Goal: Task Accomplishment & Management: Manage account settings

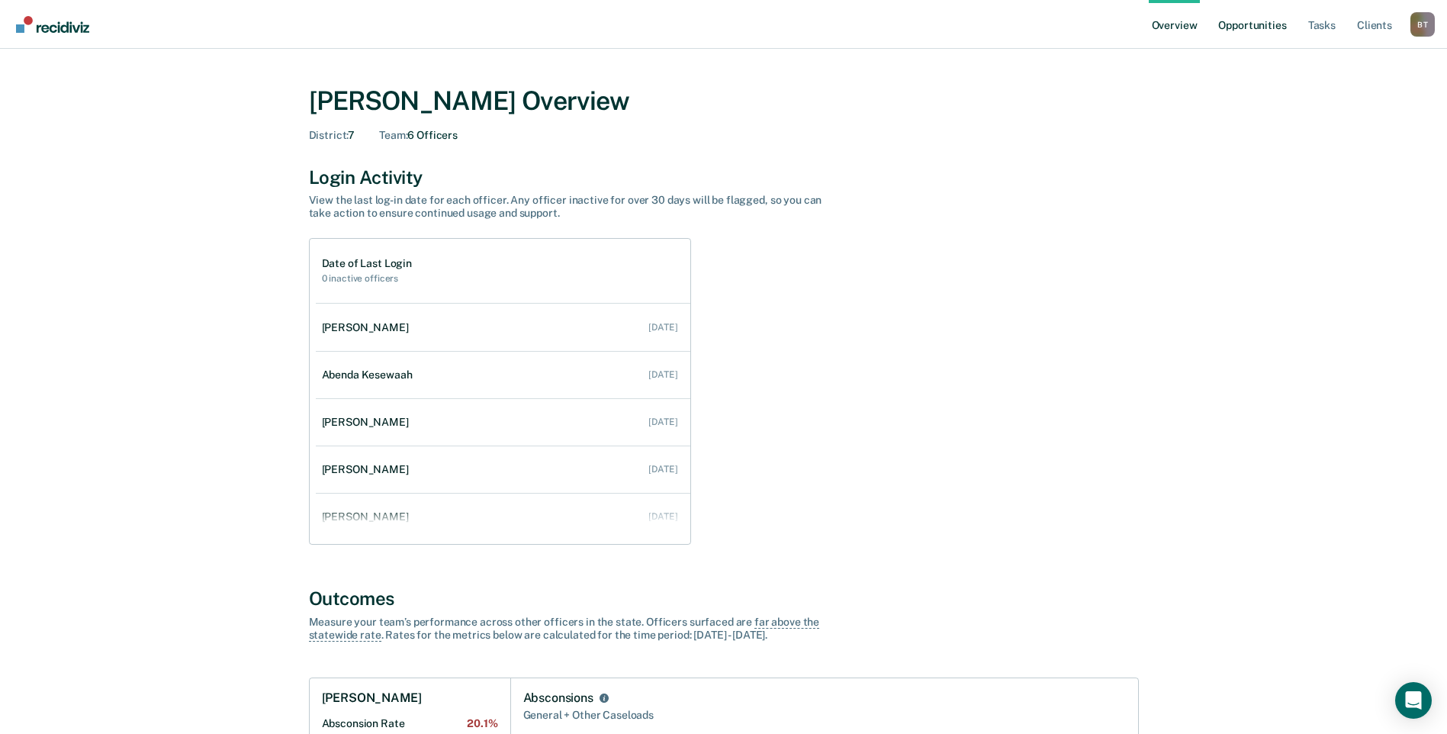
click at [1252, 24] on link "Opportunities" at bounding box center [1252, 24] width 74 height 49
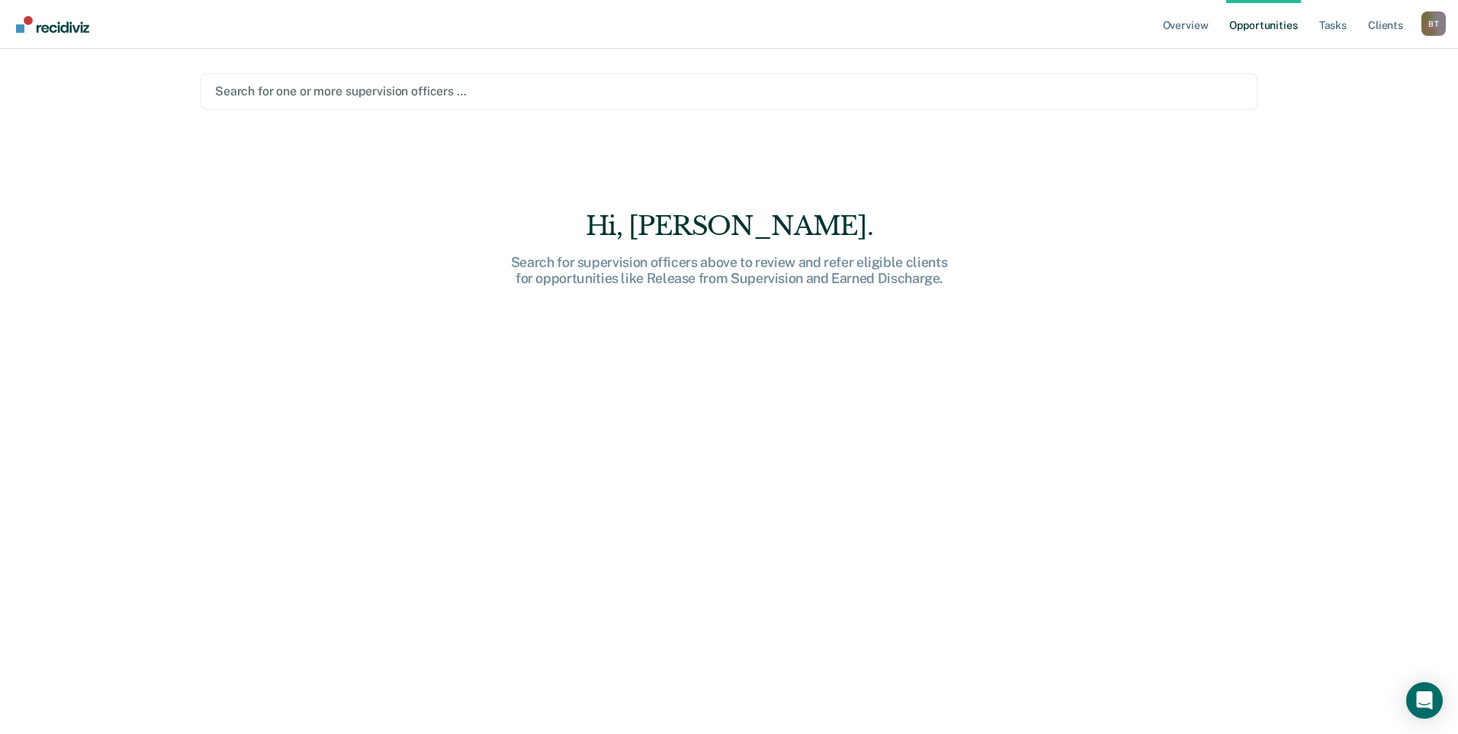
click at [854, 94] on div at bounding box center [729, 91] width 1028 height 18
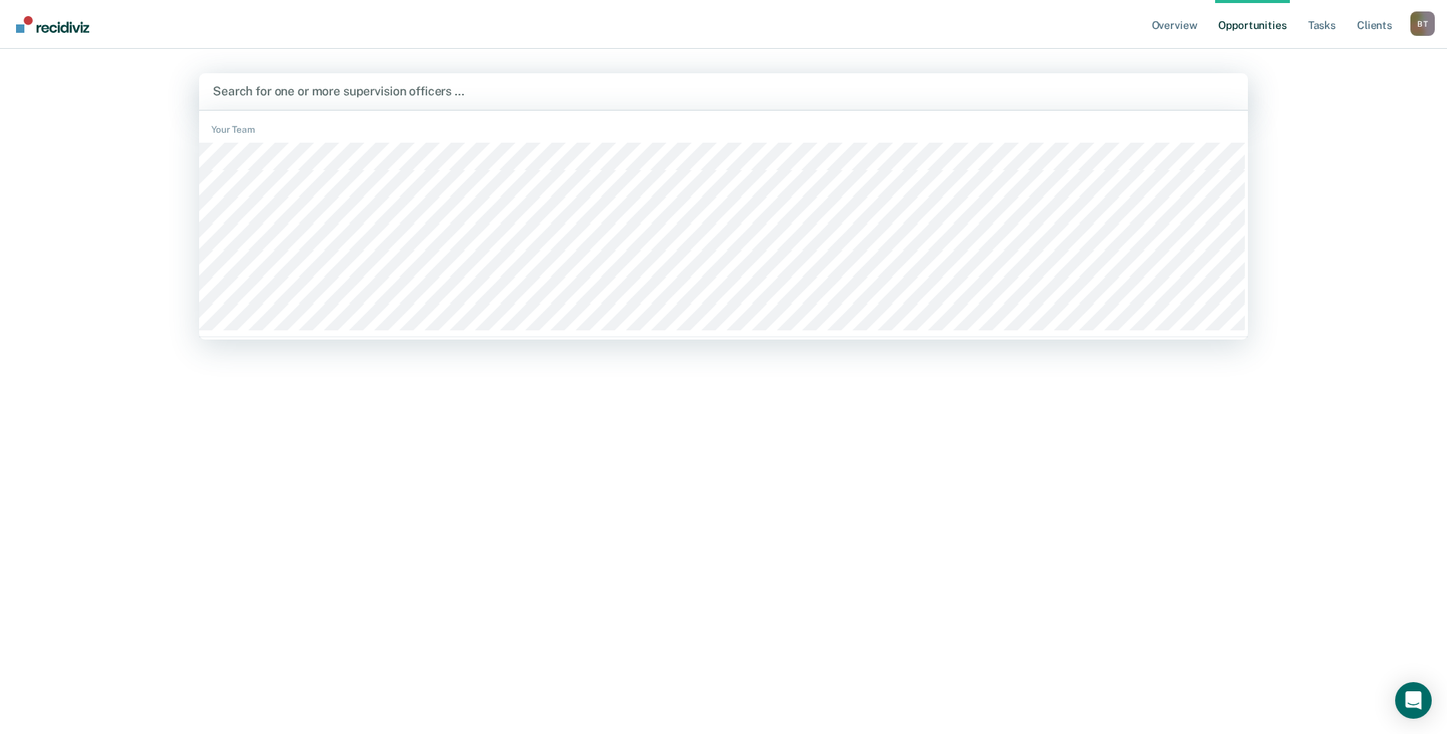
click at [361, 92] on div at bounding box center [723, 91] width 1021 height 18
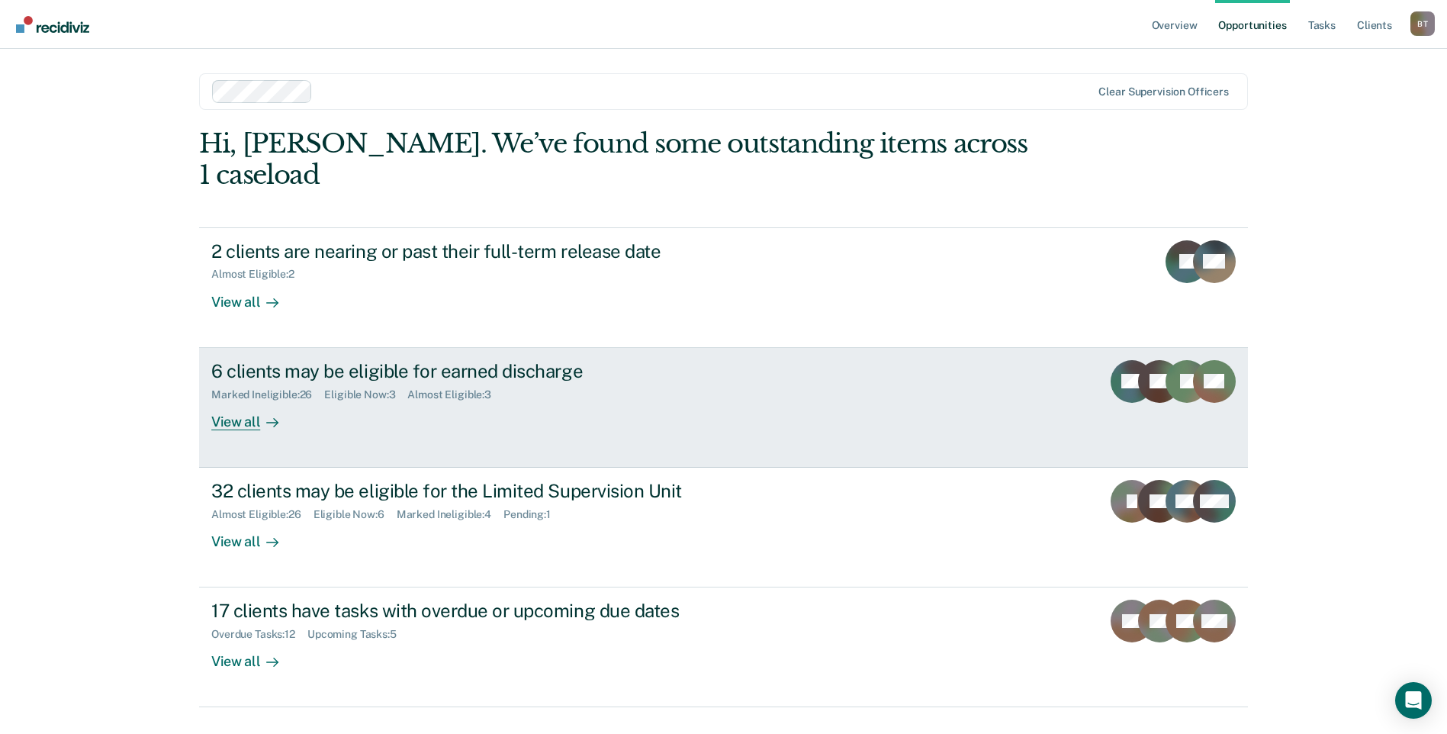
scroll to position [4, 0]
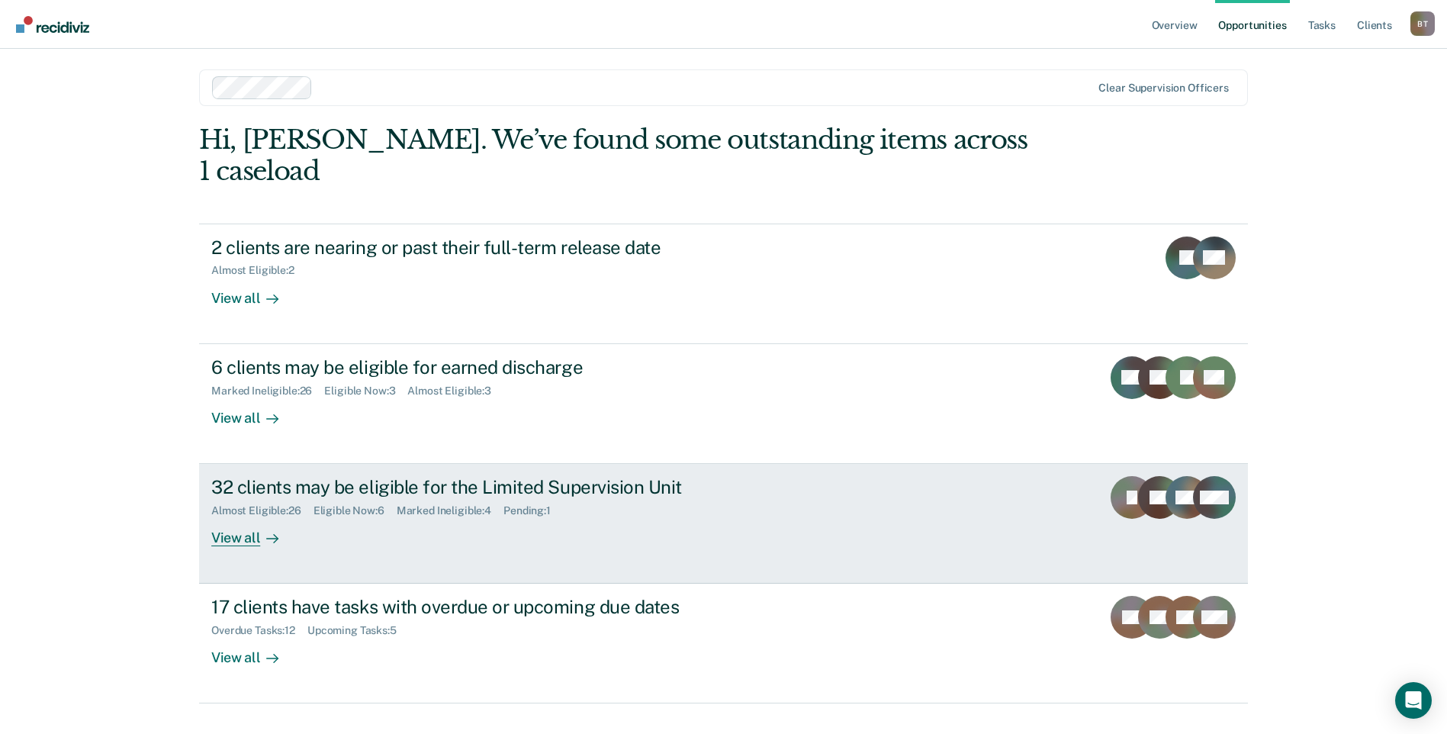
click at [234, 517] on div "View all" at bounding box center [253, 532] width 85 height 30
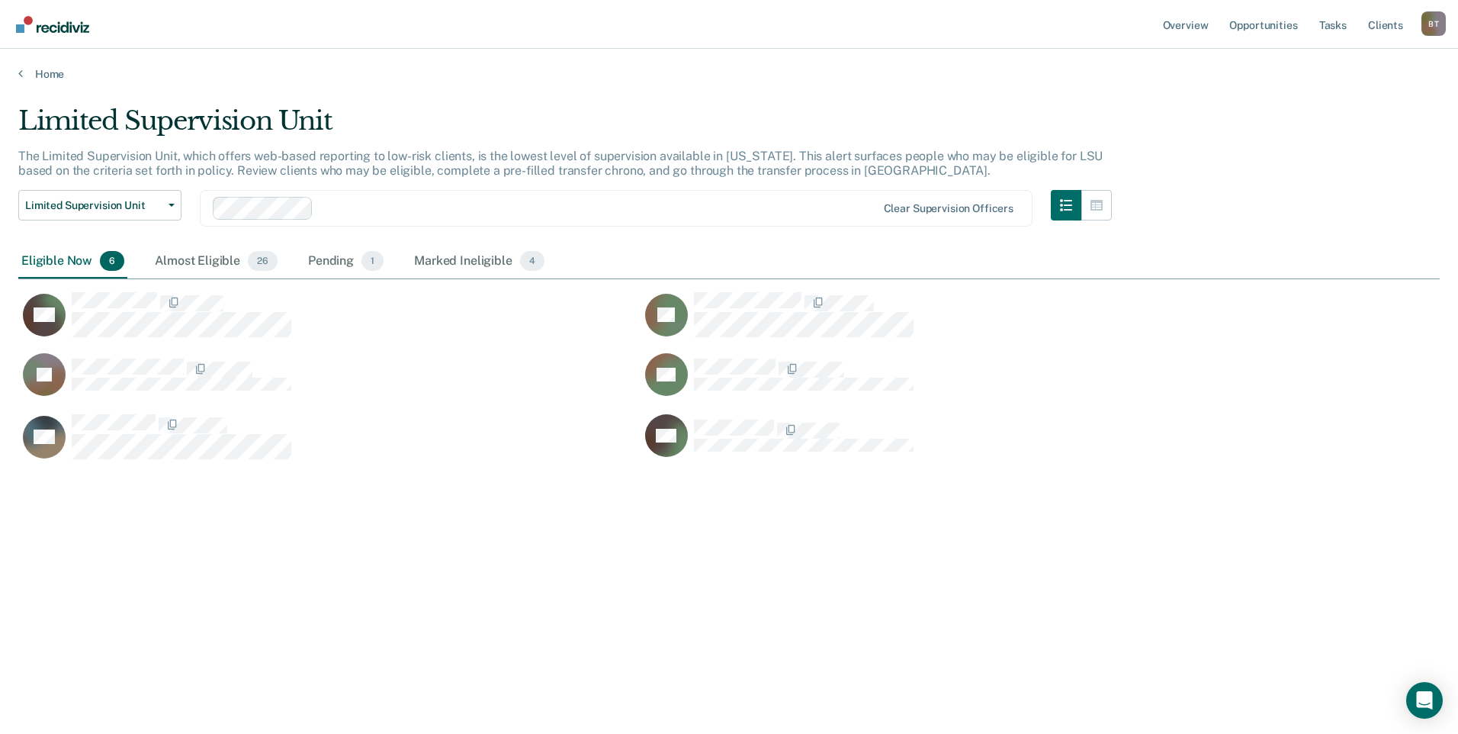
scroll to position [503, 1410]
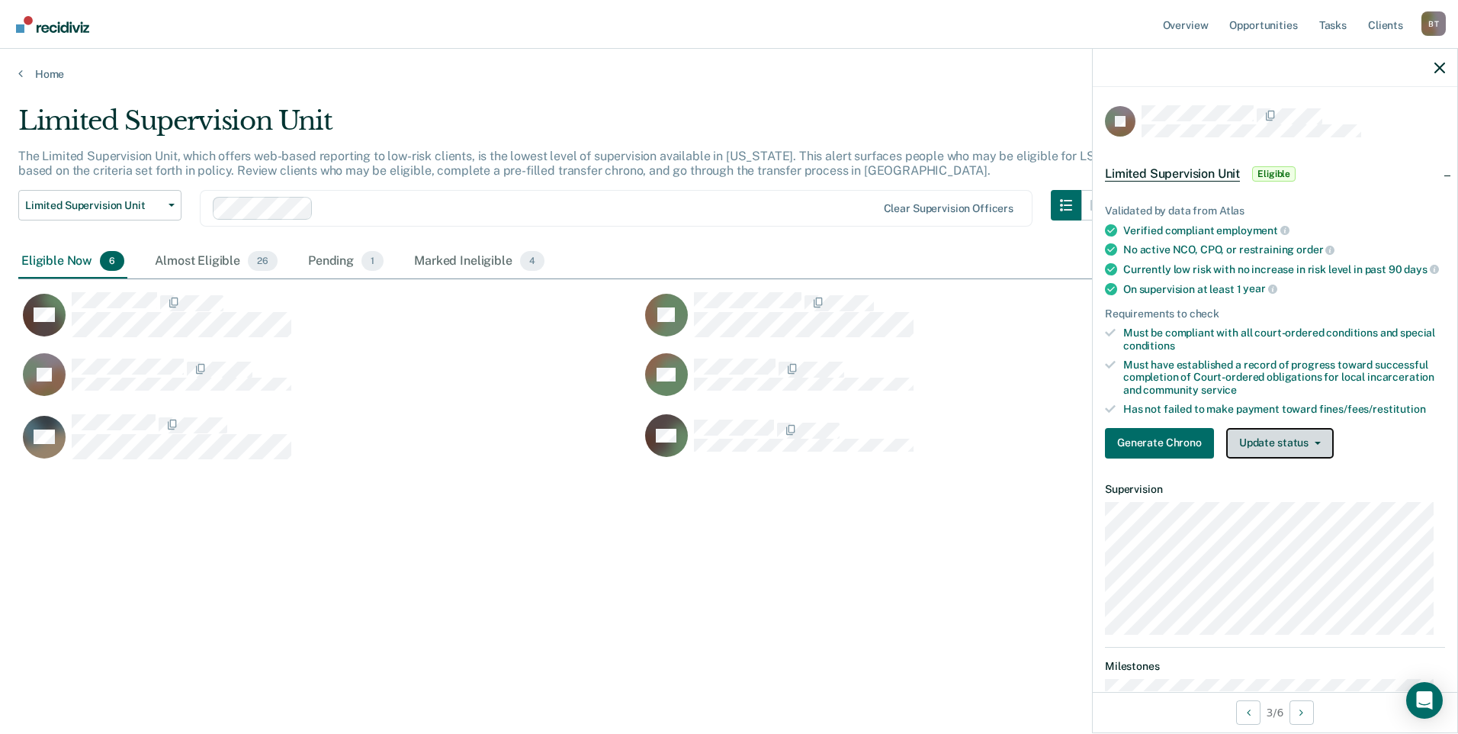
click at [1250, 448] on button "Update status" at bounding box center [1280, 443] width 108 height 31
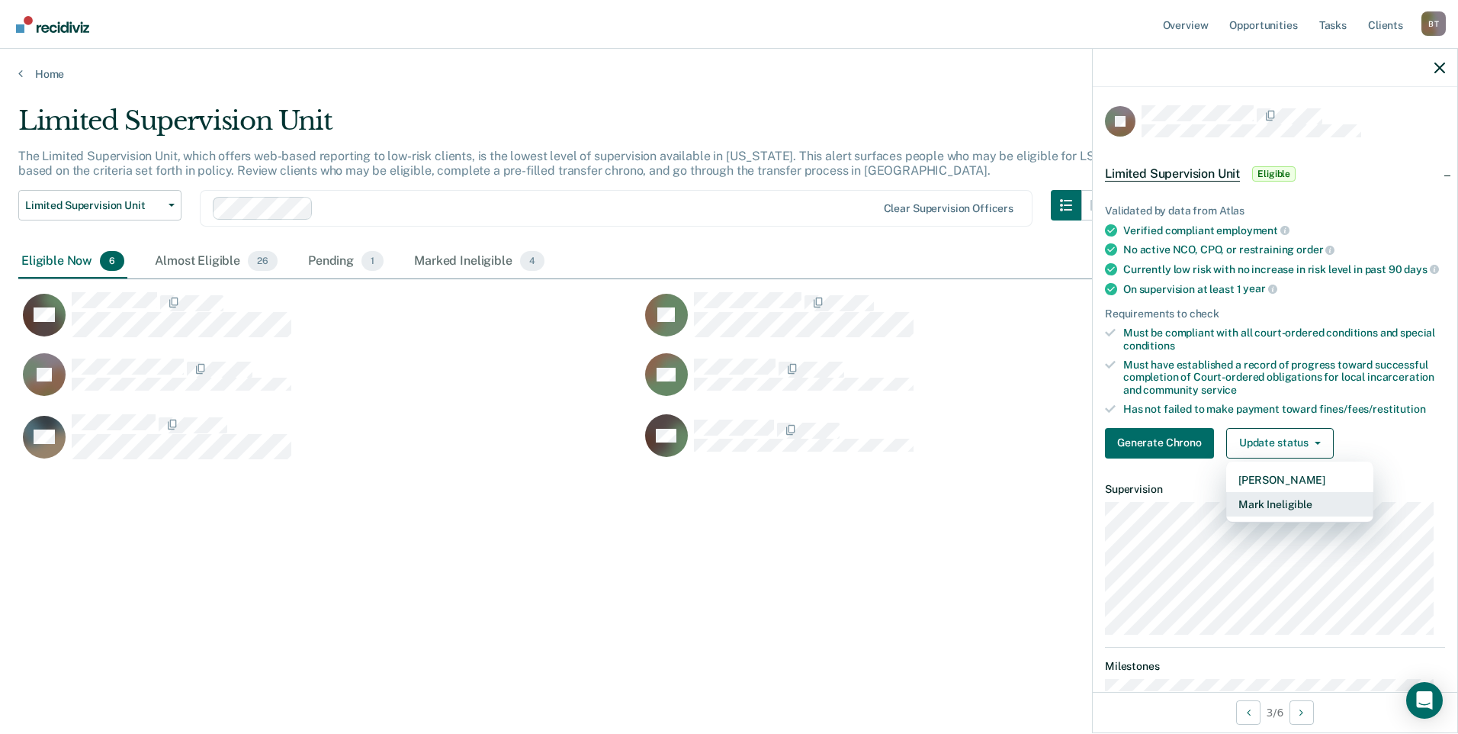
click at [1270, 516] on button "Mark Ineligible" at bounding box center [1299, 504] width 147 height 24
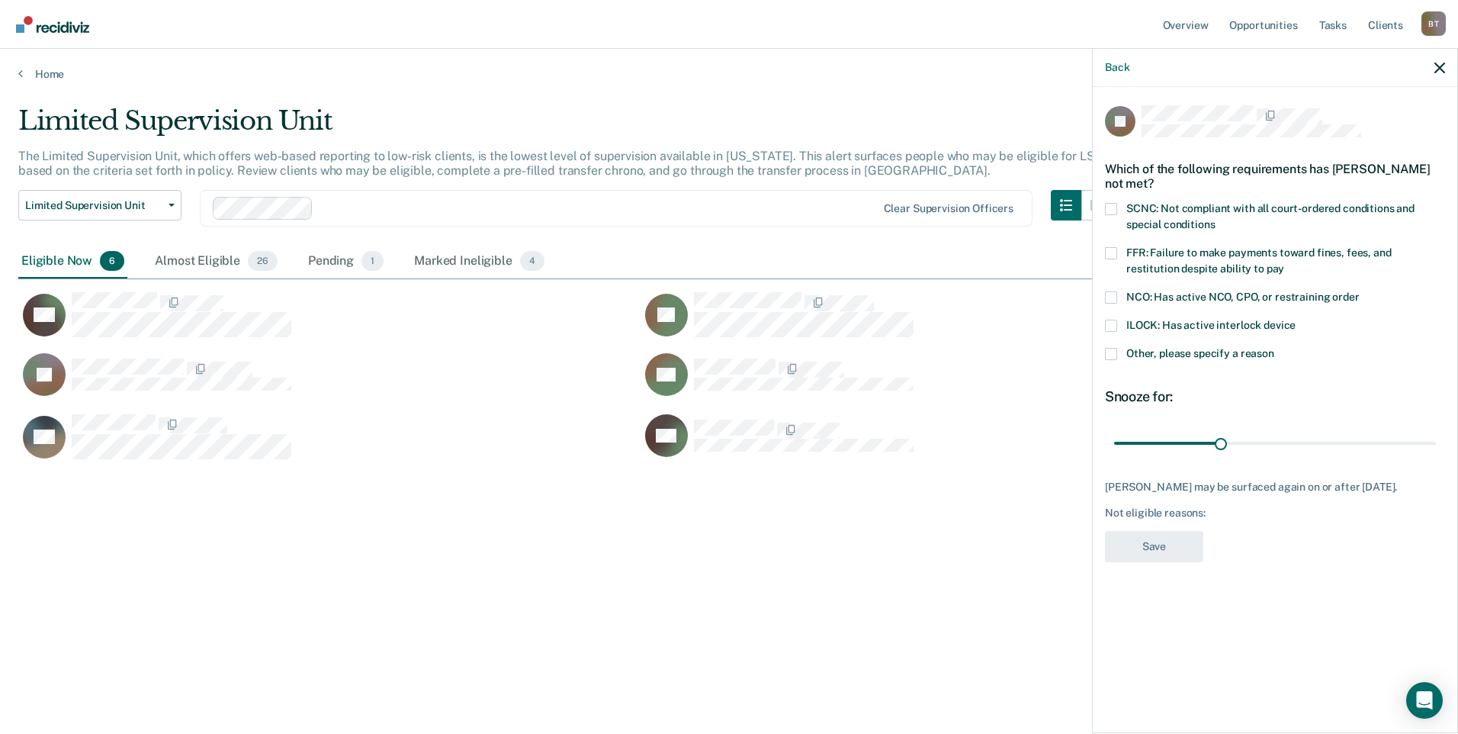
click at [1110, 252] on span at bounding box center [1111, 253] width 12 height 12
click at [1284, 263] on input "FFR: Failure to make payments toward fines, fees, and restitution despite abili…" at bounding box center [1284, 263] width 0 height 0
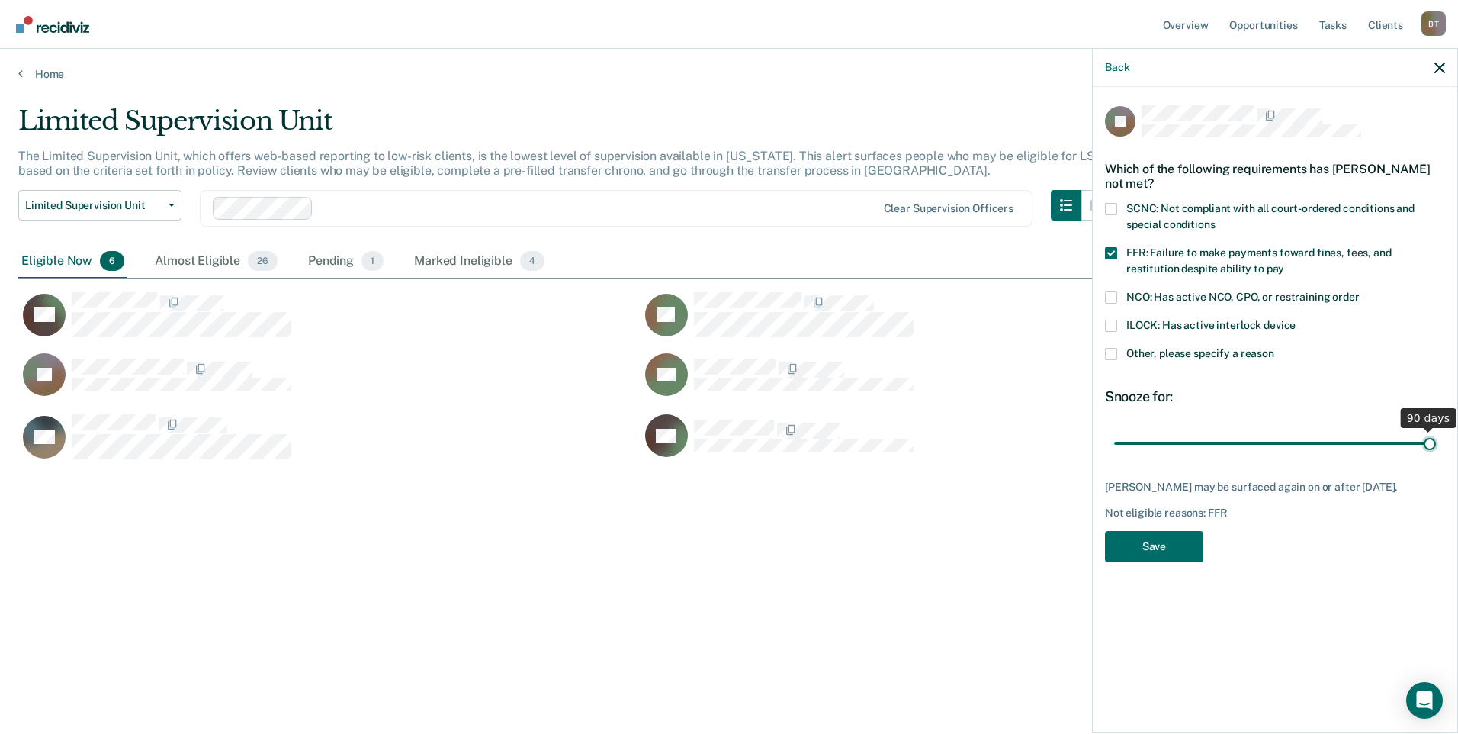
drag, startPoint x: 1223, startPoint y: 441, endPoint x: 1536, endPoint y: 435, distance: 312.7
type input "90"
click at [1436, 435] on input "range" at bounding box center [1275, 442] width 322 height 27
click at [1193, 560] on button "Save" at bounding box center [1154, 546] width 98 height 31
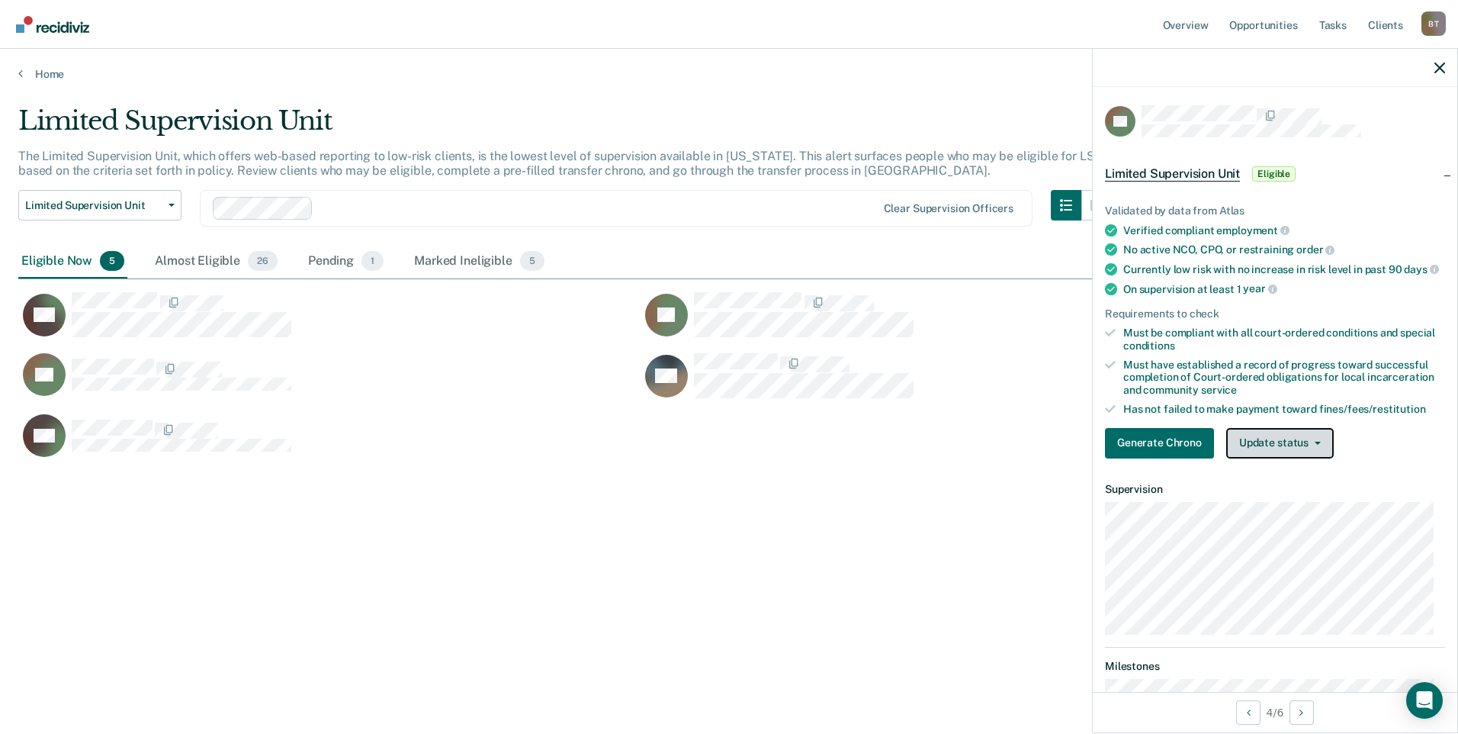
click at [1280, 453] on button "Update status" at bounding box center [1280, 443] width 108 height 31
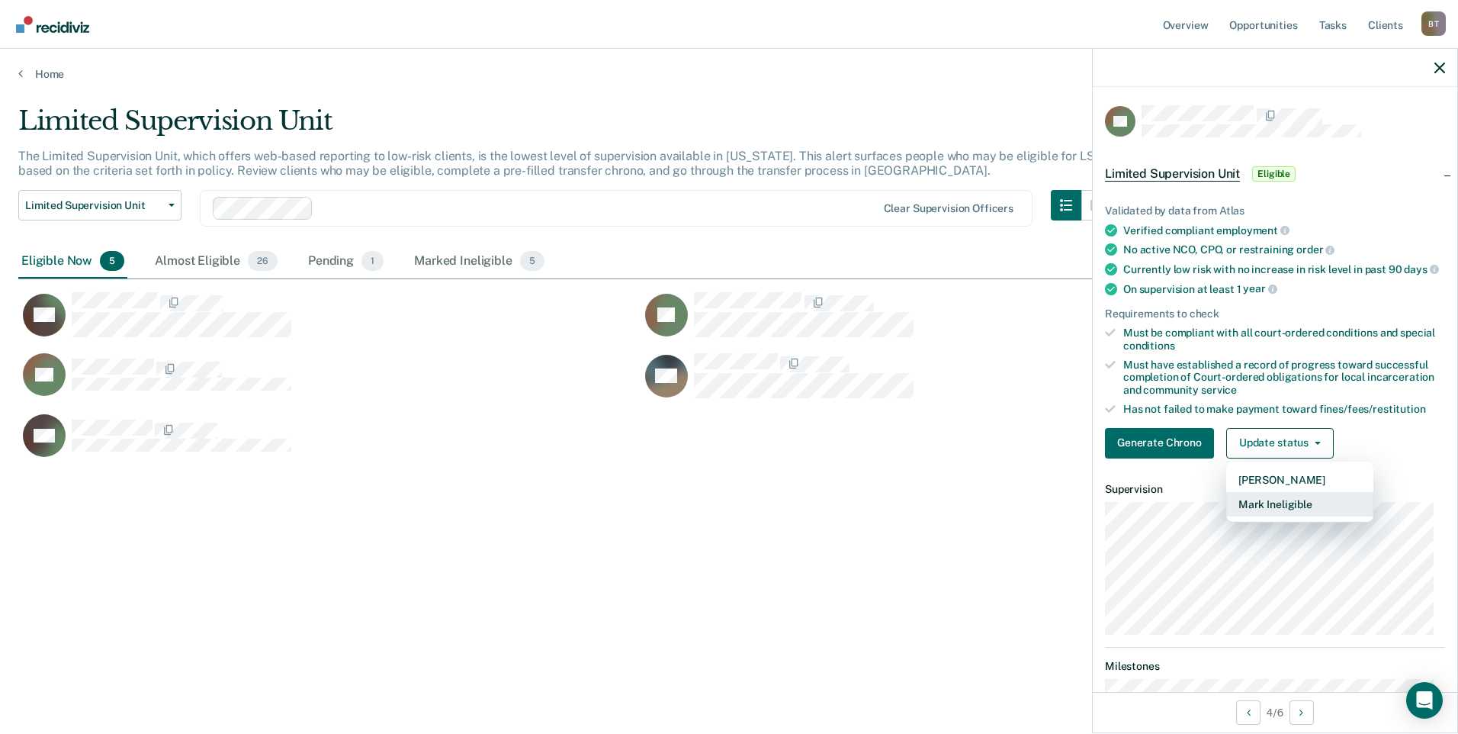
click at [1272, 511] on button "Mark Ineligible" at bounding box center [1299, 504] width 147 height 24
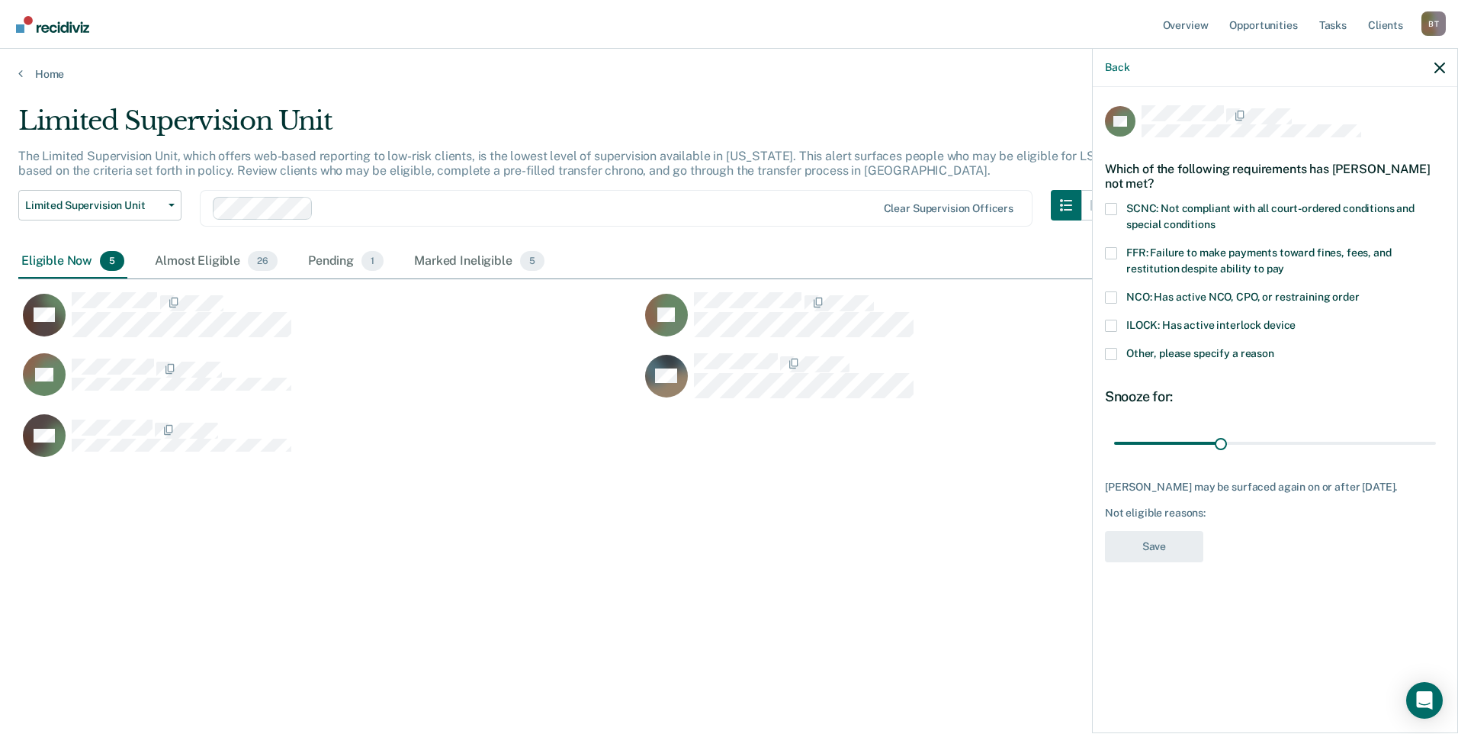
click at [1109, 252] on span at bounding box center [1111, 253] width 12 height 12
click at [1284, 263] on input "FFR: Failure to make payments toward fines, fees, and restitution despite abili…" at bounding box center [1284, 263] width 0 height 0
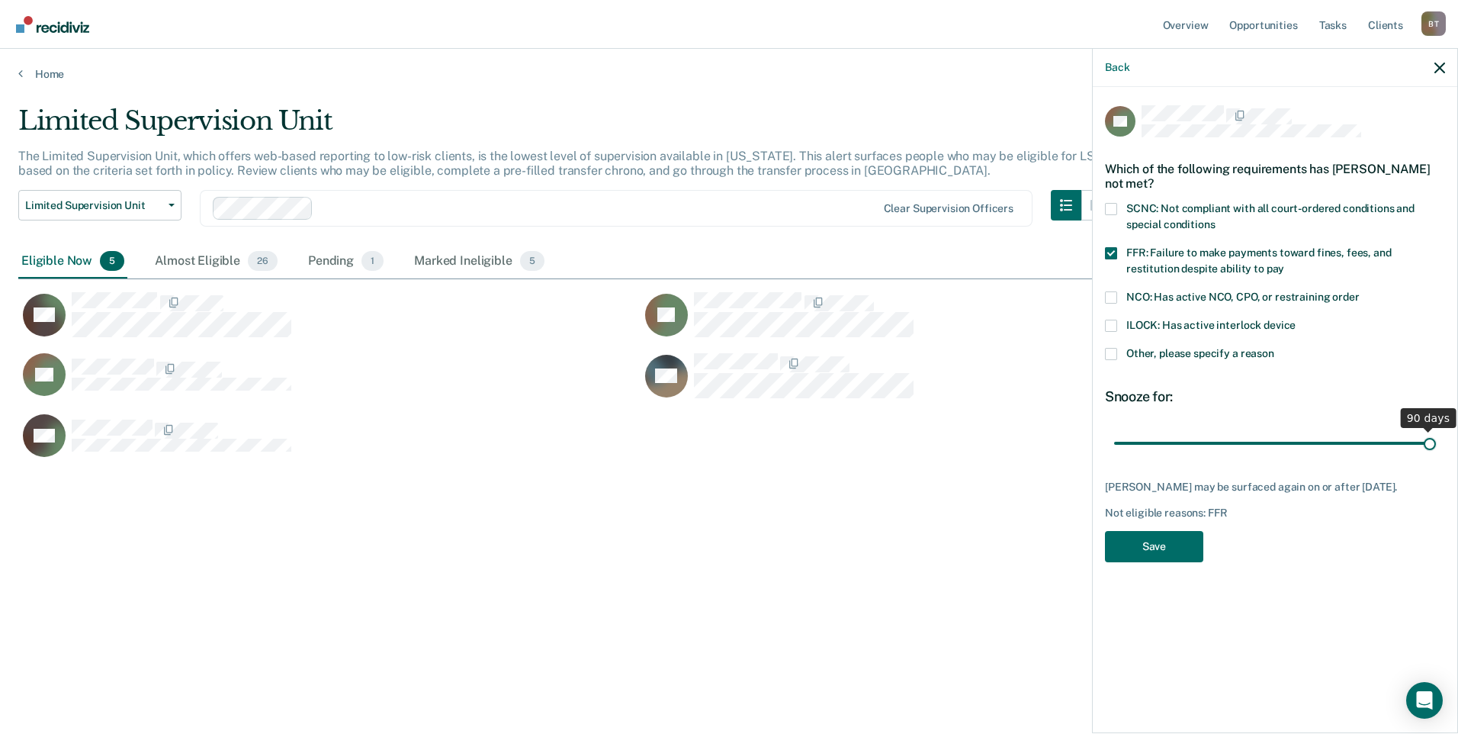
drag, startPoint x: 1223, startPoint y: 442, endPoint x: 1440, endPoint y: 434, distance: 217.5
type input "90"
click at [1436, 434] on input "range" at bounding box center [1275, 442] width 322 height 27
click at [1184, 543] on button "Save" at bounding box center [1154, 546] width 98 height 31
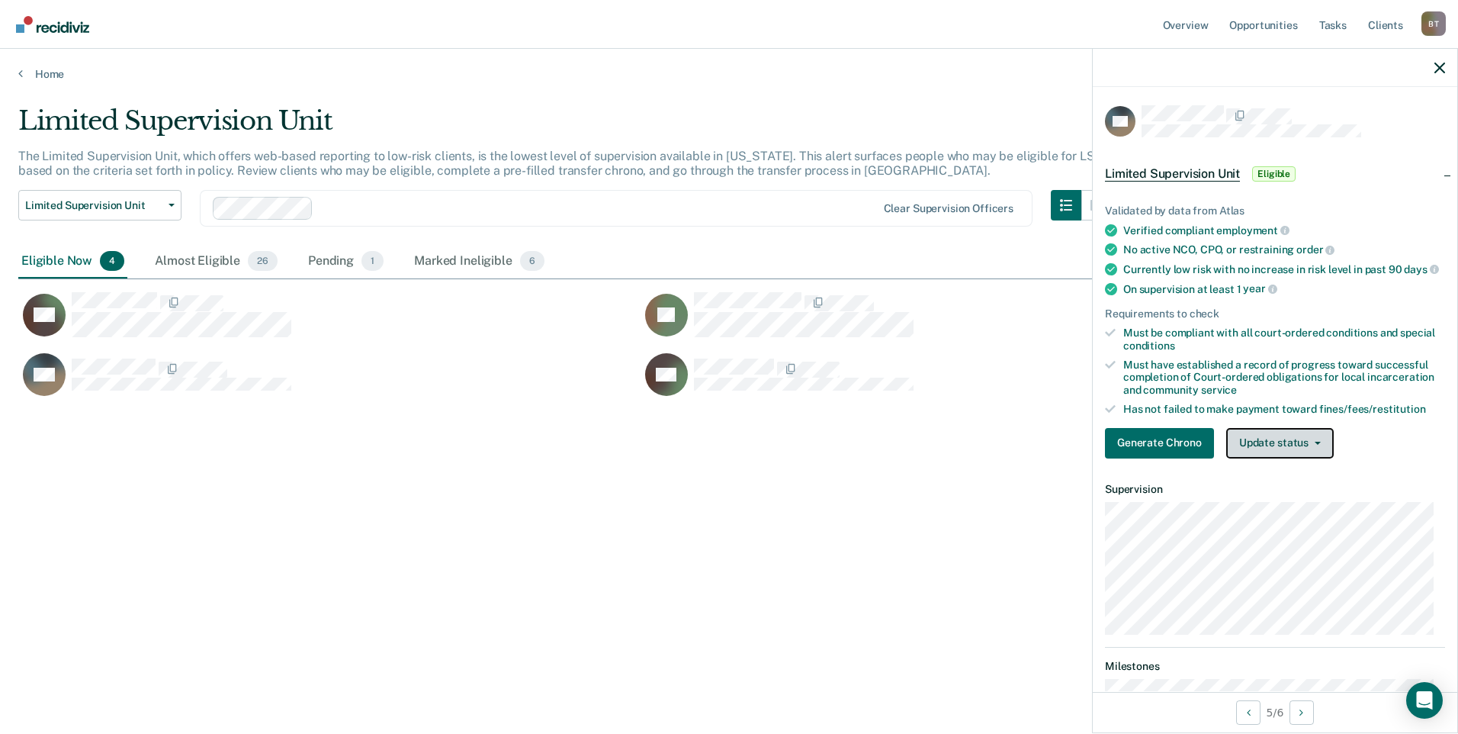
click at [1260, 453] on button "Update status" at bounding box center [1280, 443] width 108 height 31
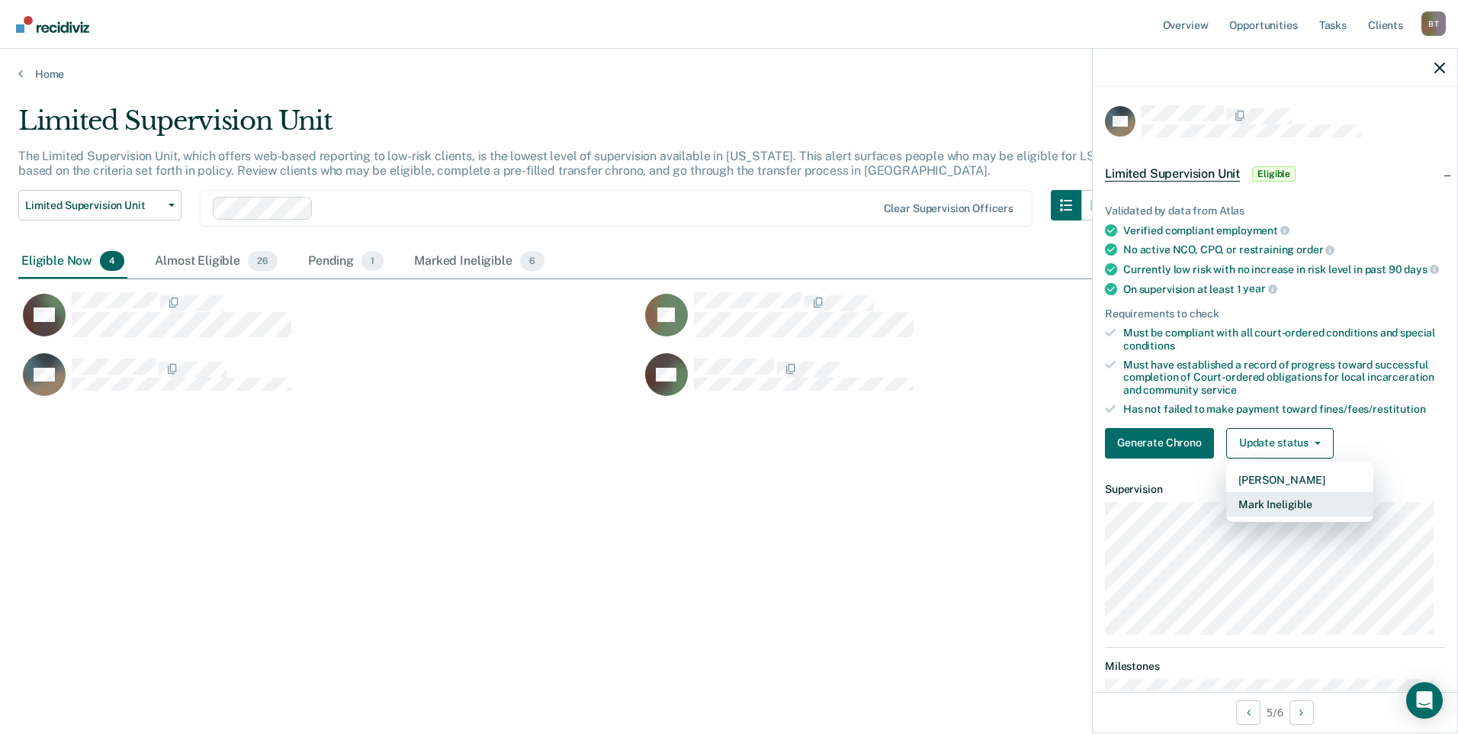
click at [1261, 512] on button "Mark Ineligible" at bounding box center [1299, 504] width 147 height 24
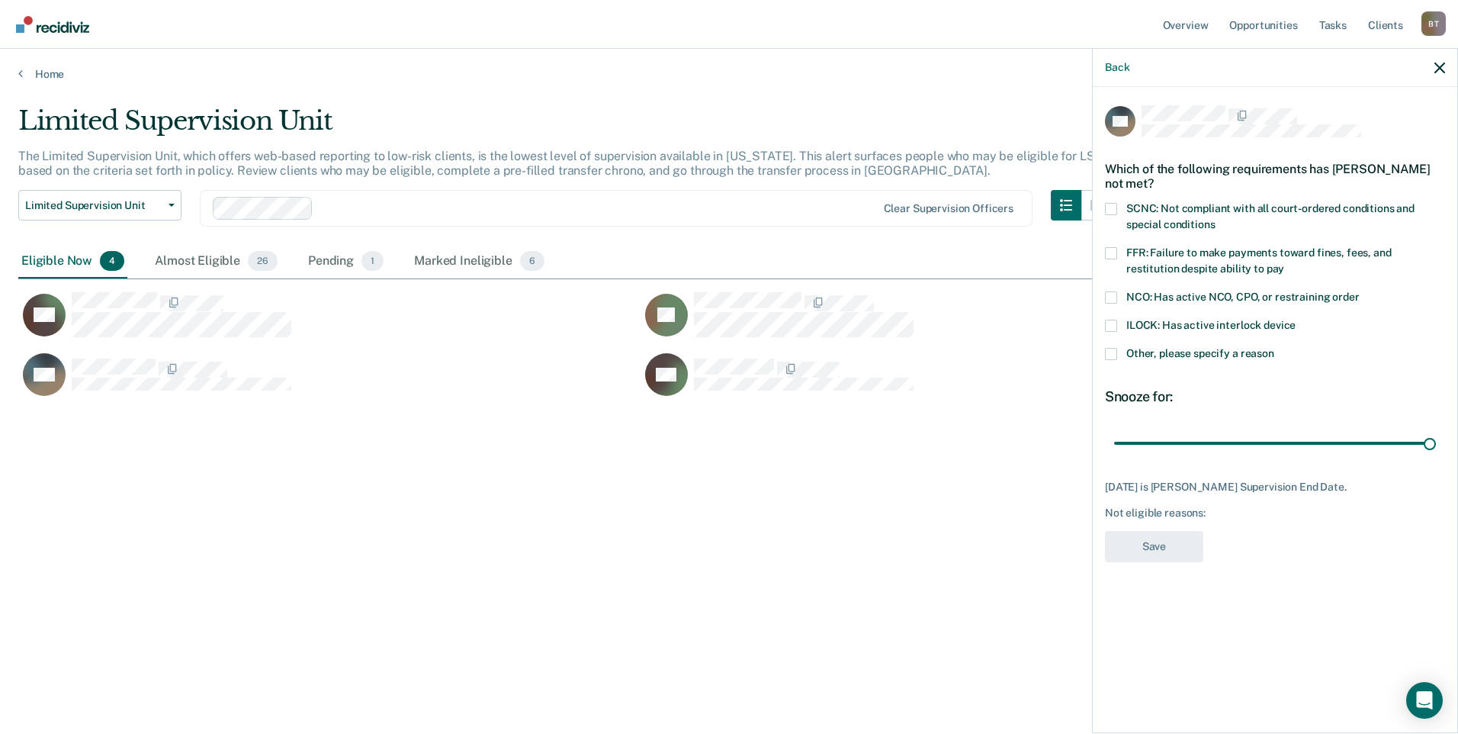
click at [1107, 250] on span at bounding box center [1111, 253] width 12 height 12
click at [1284, 263] on input "FFR: Failure to make payments toward fines, fees, and restitution despite abili…" at bounding box center [1284, 263] width 0 height 0
click at [1154, 551] on button "Save" at bounding box center [1154, 546] width 98 height 31
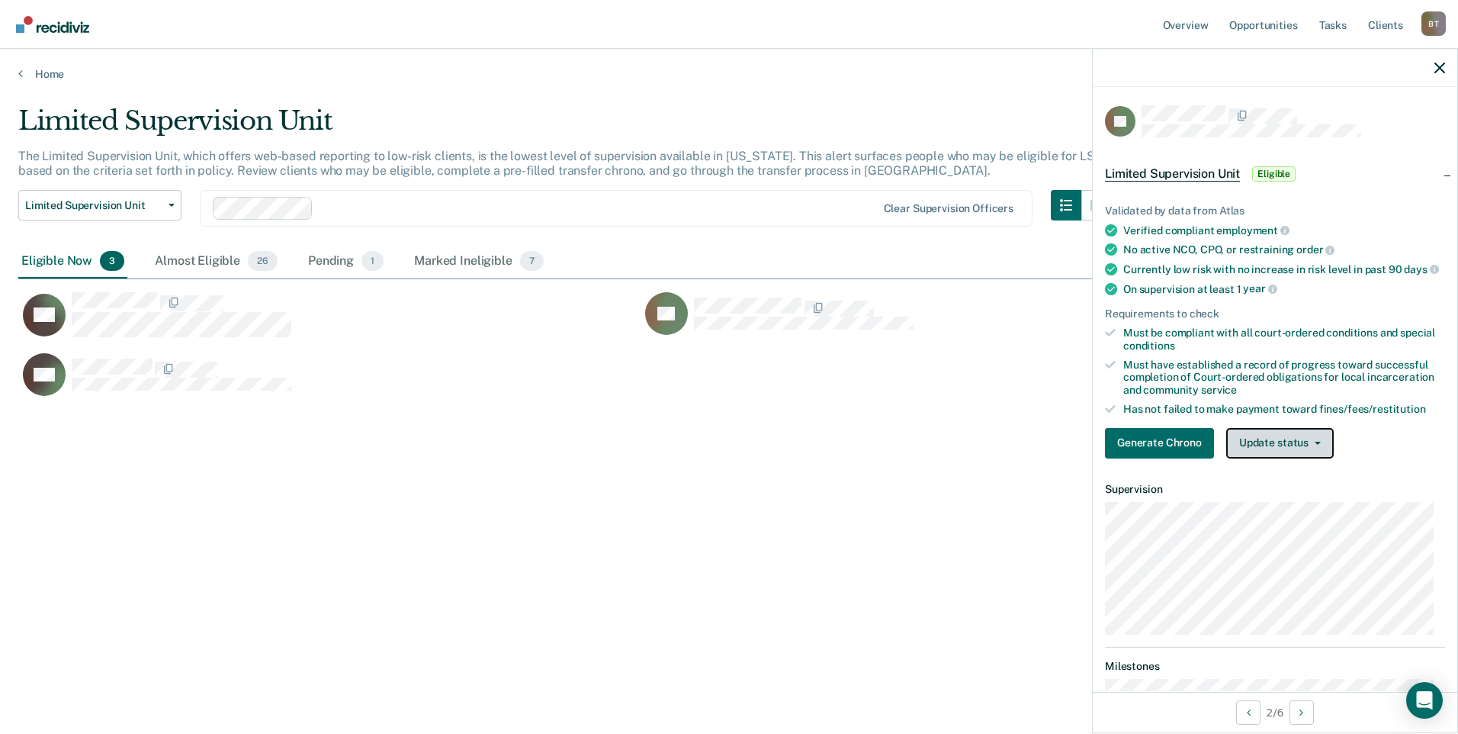
drag, startPoint x: 1283, startPoint y: 454, endPoint x: 1273, endPoint y: 474, distance: 22.9
click at [1283, 454] on button "Update status" at bounding box center [1280, 443] width 108 height 31
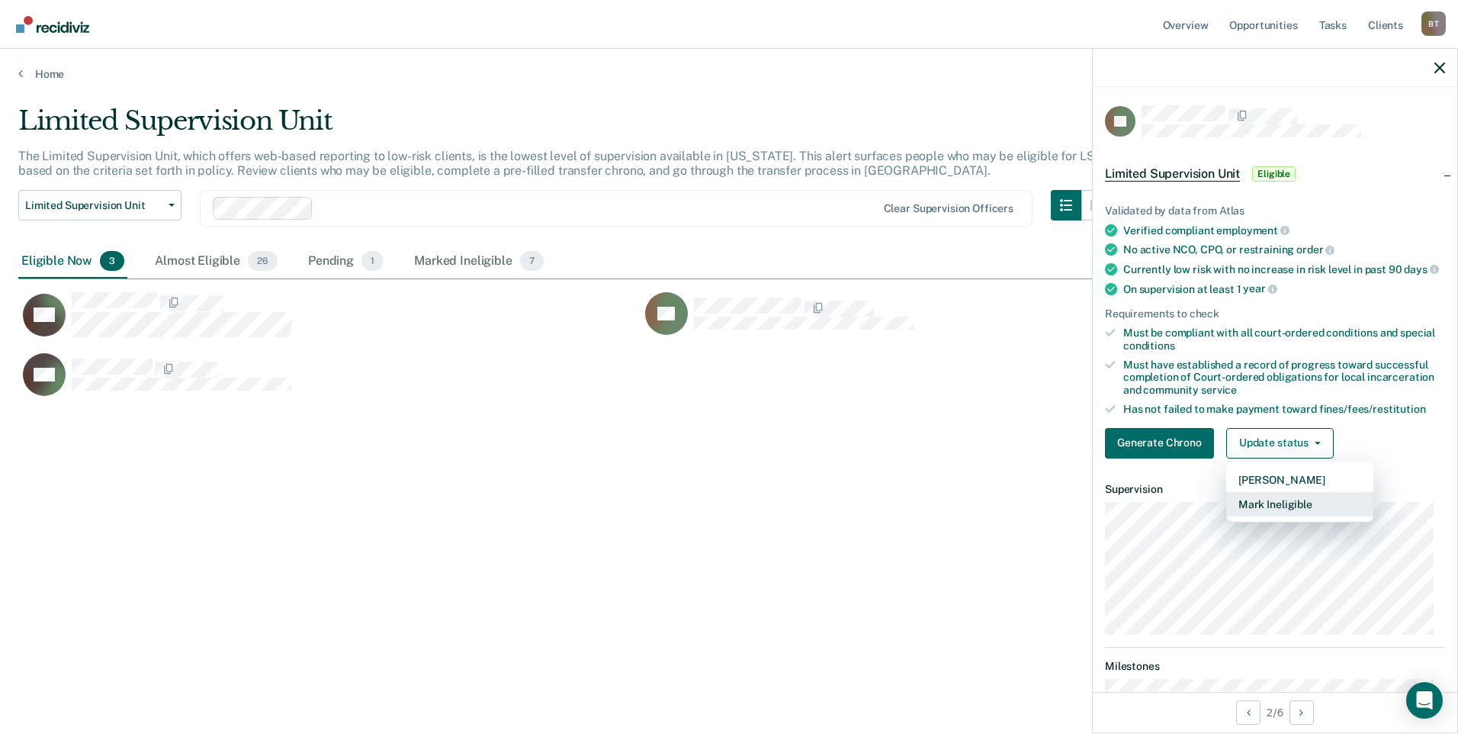
click at [1272, 514] on button "Mark Ineligible" at bounding box center [1299, 504] width 147 height 24
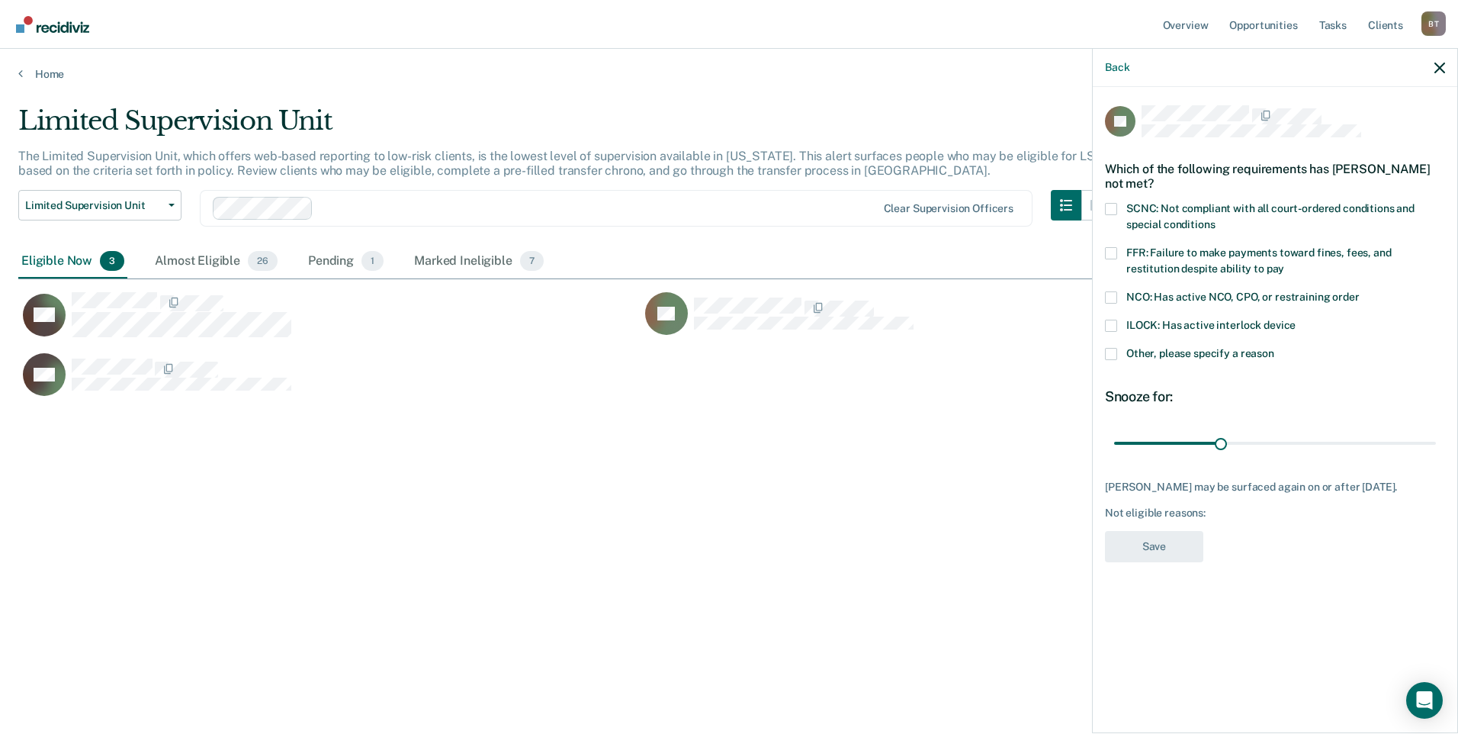
click at [1112, 252] on span at bounding box center [1111, 253] width 12 height 12
click at [1284, 263] on input "FFR: Failure to make payments toward fines, fees, and restitution despite abili…" at bounding box center [1284, 263] width 0 height 0
drag, startPoint x: 1222, startPoint y: 442, endPoint x: 1451, endPoint y: 444, distance: 229.5
type input "90"
click at [1436, 443] on input "range" at bounding box center [1275, 442] width 322 height 27
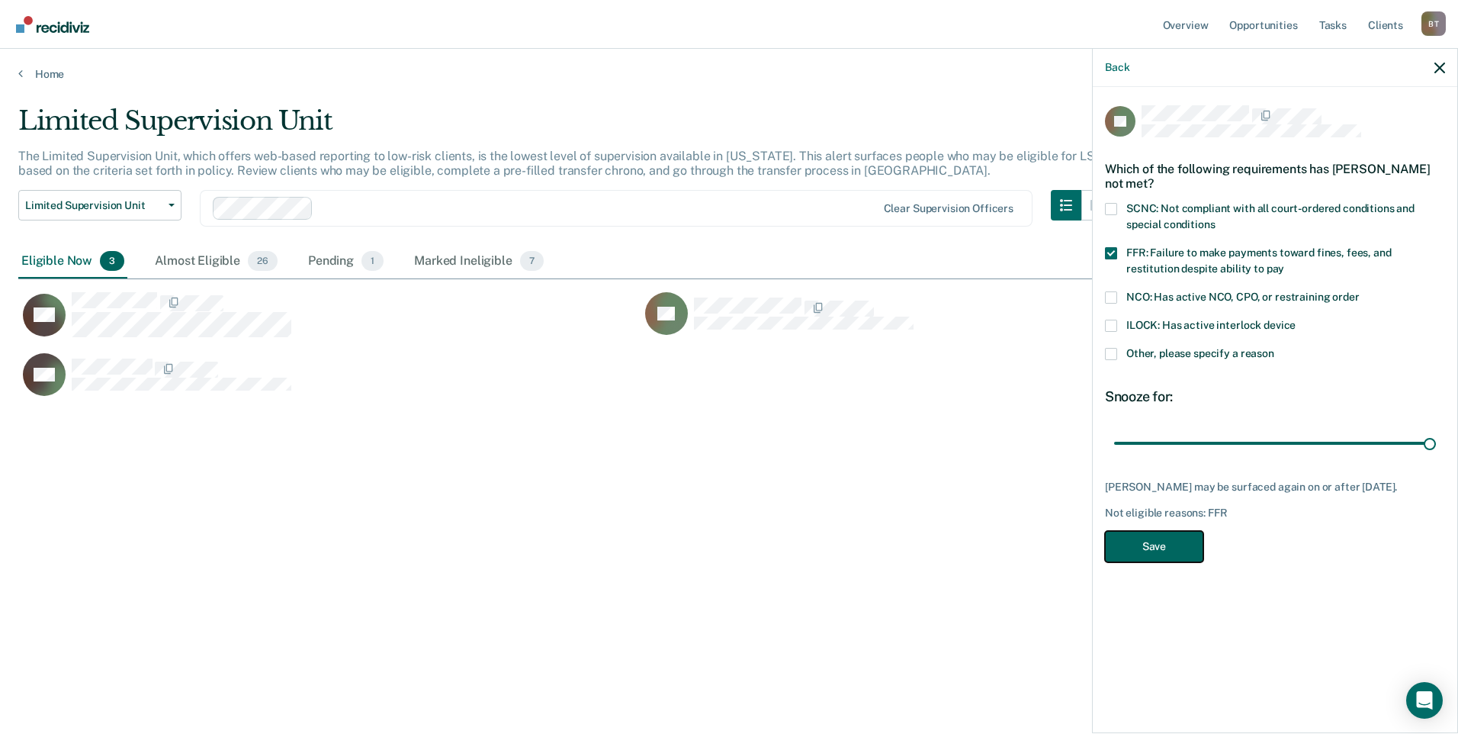
click at [1170, 554] on button "Save" at bounding box center [1154, 546] width 98 height 31
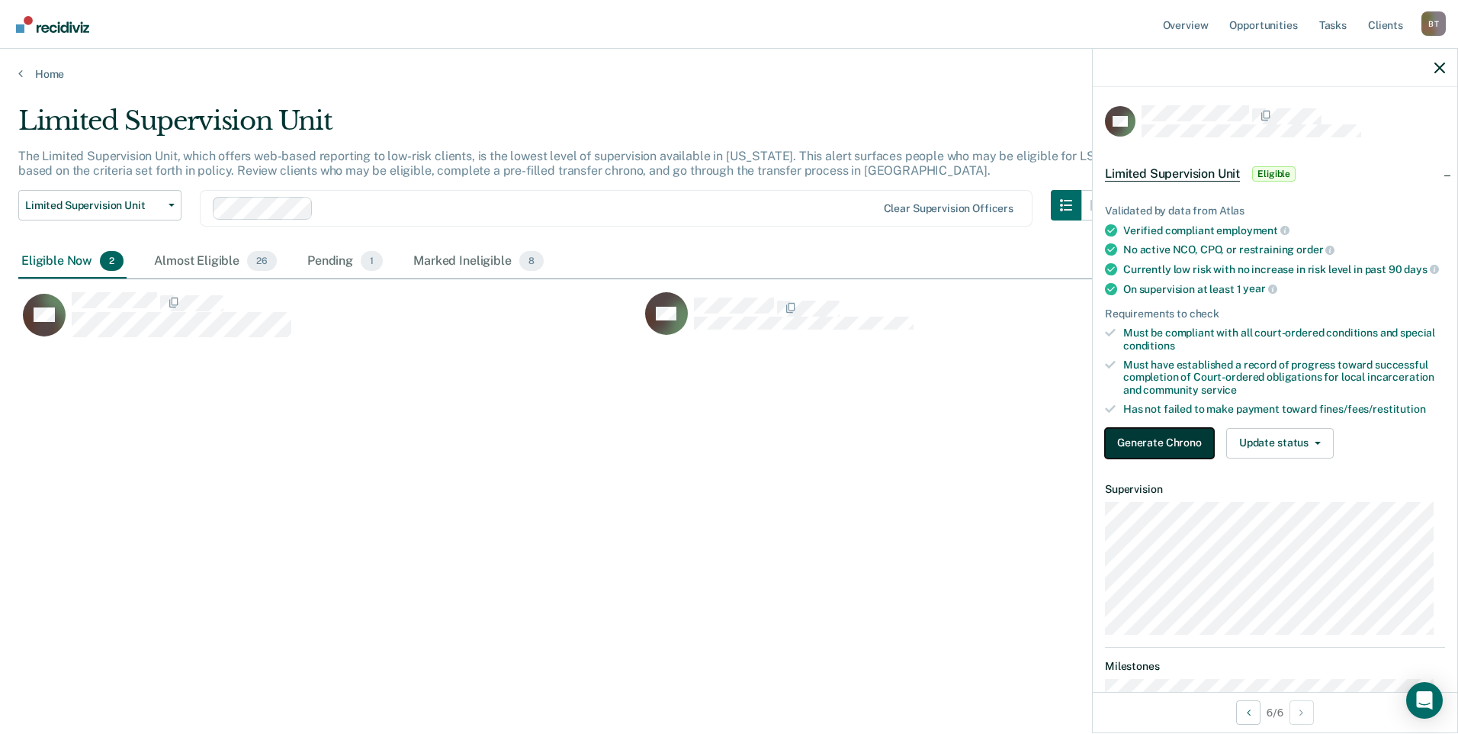
click at [1154, 455] on button "Generate Chrono" at bounding box center [1159, 443] width 109 height 31
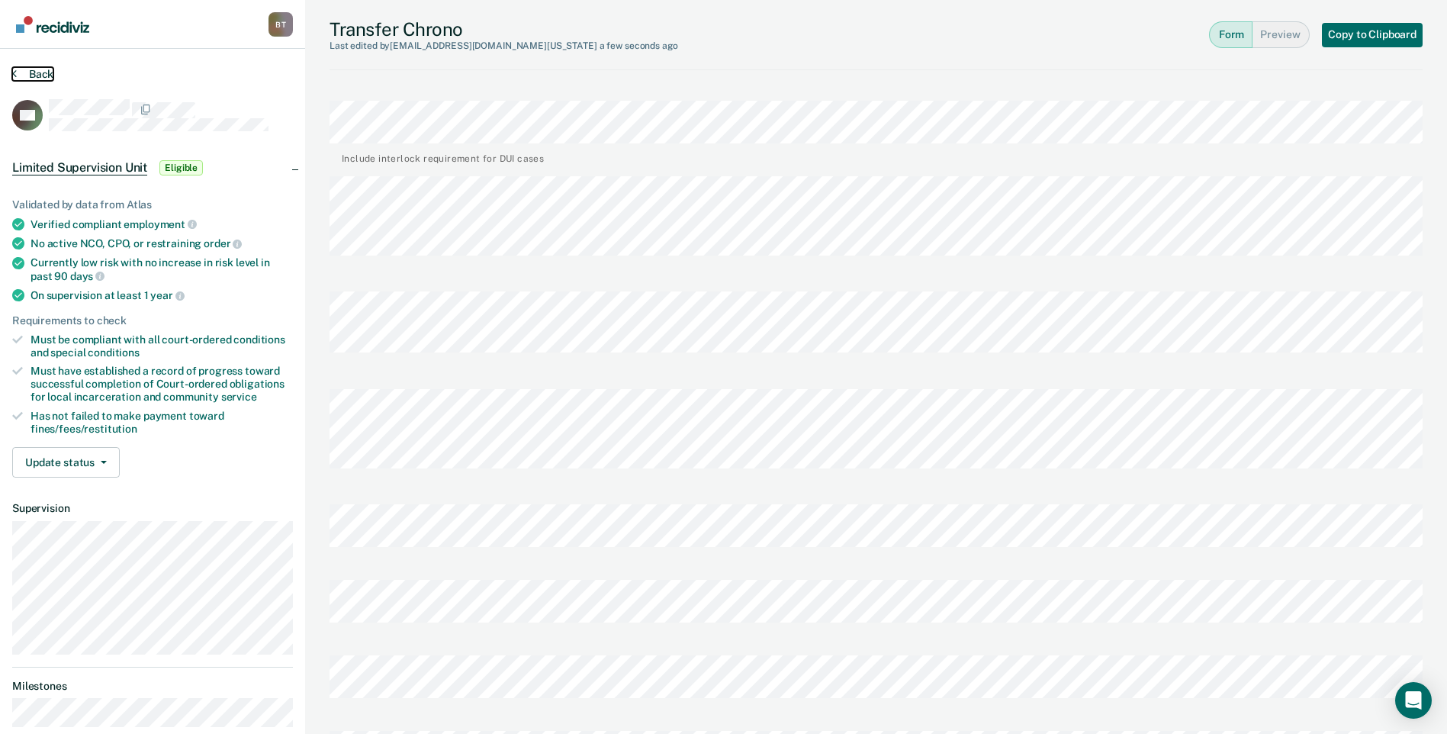
click at [37, 70] on button "Back" at bounding box center [32, 74] width 41 height 14
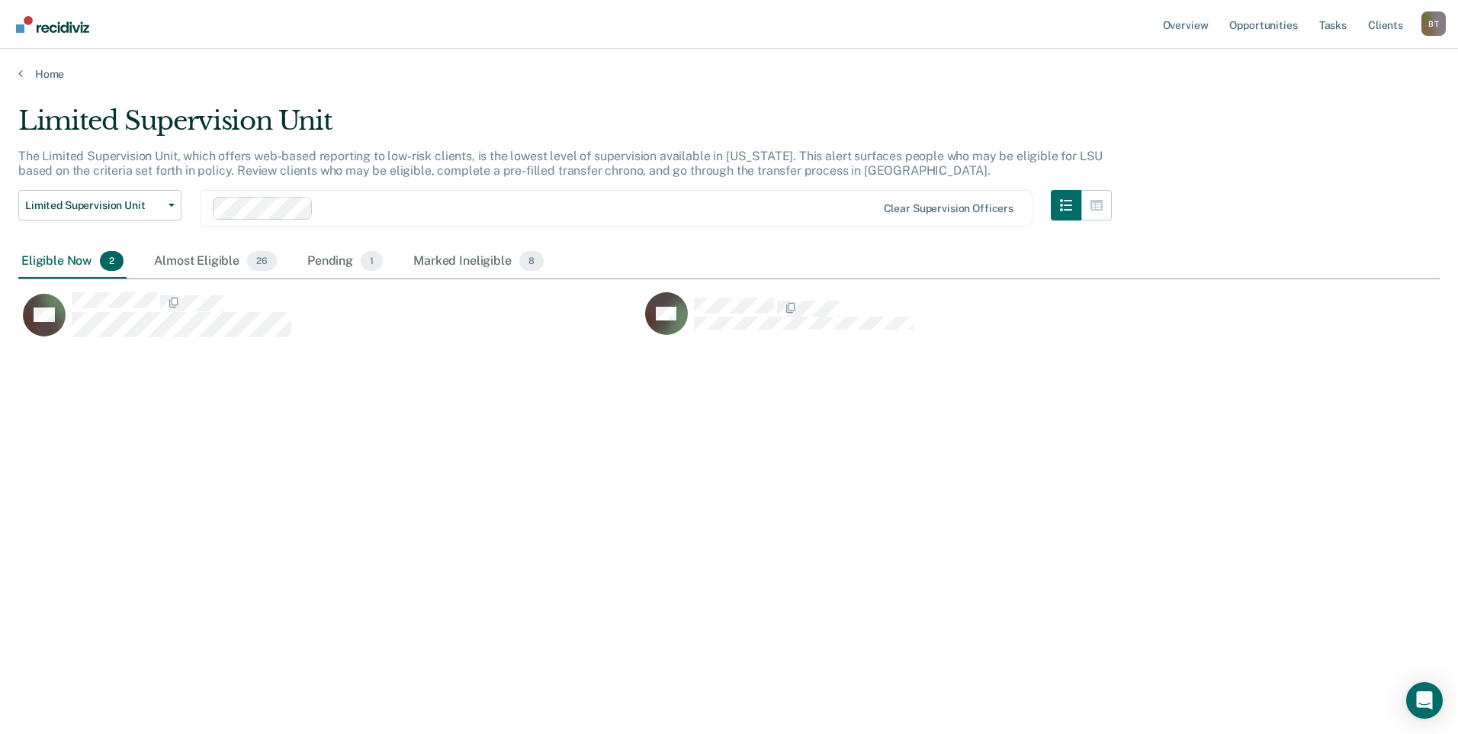
scroll to position [503, 1410]
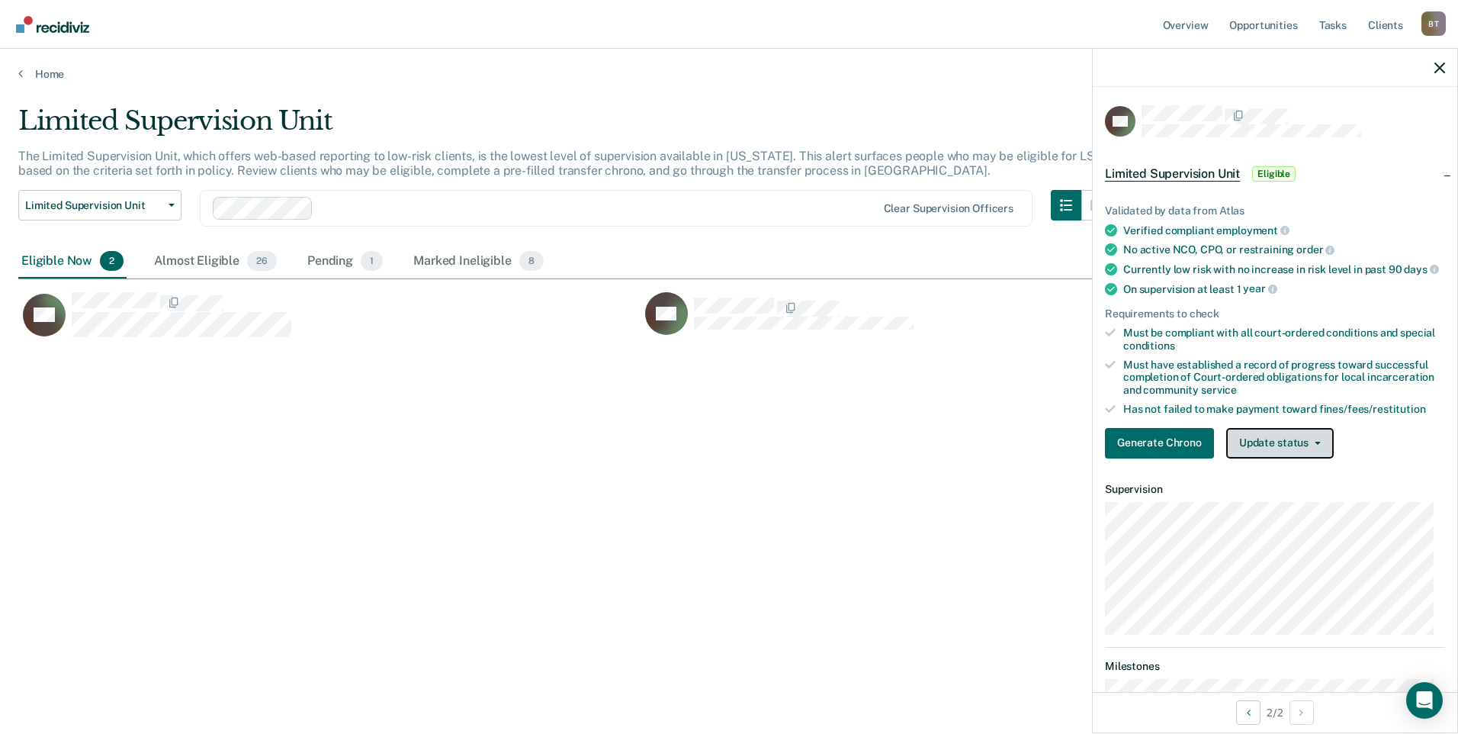
click at [1296, 458] on button "Update status" at bounding box center [1280, 443] width 108 height 31
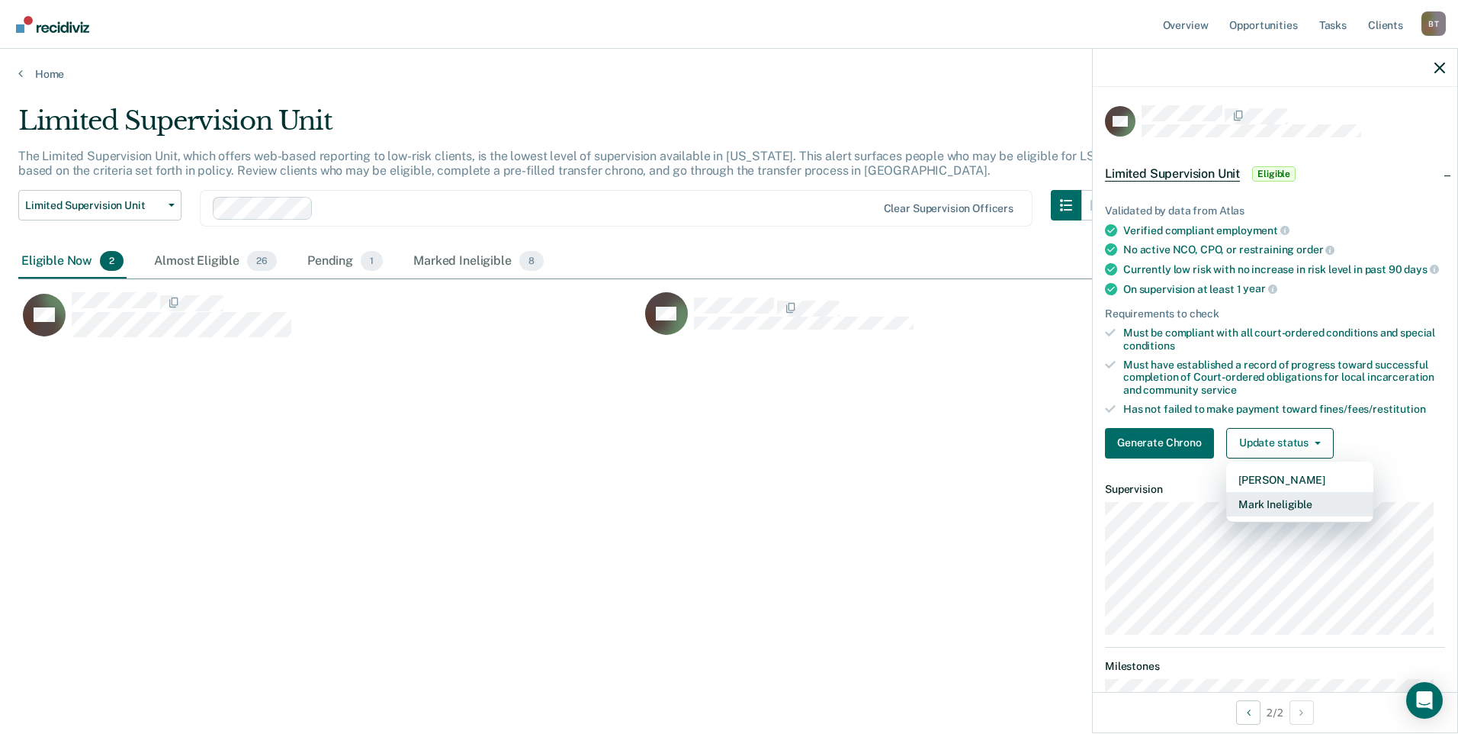
click at [1273, 513] on button "Mark Ineligible" at bounding box center [1299, 504] width 147 height 24
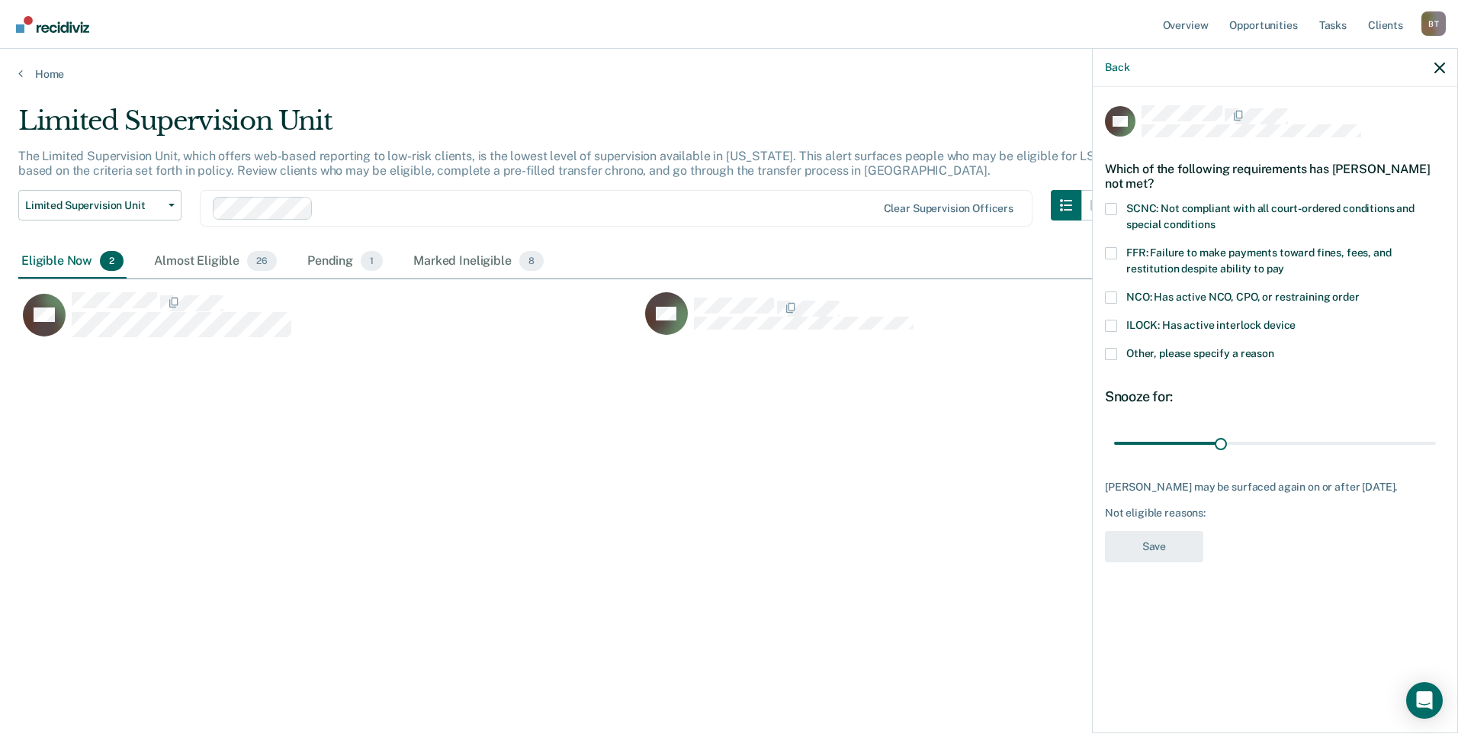
click at [1115, 248] on span at bounding box center [1111, 253] width 12 height 12
click at [1284, 263] on input "FFR: Failure to make payments toward fines, fees, and restitution despite abili…" at bounding box center [1284, 263] width 0 height 0
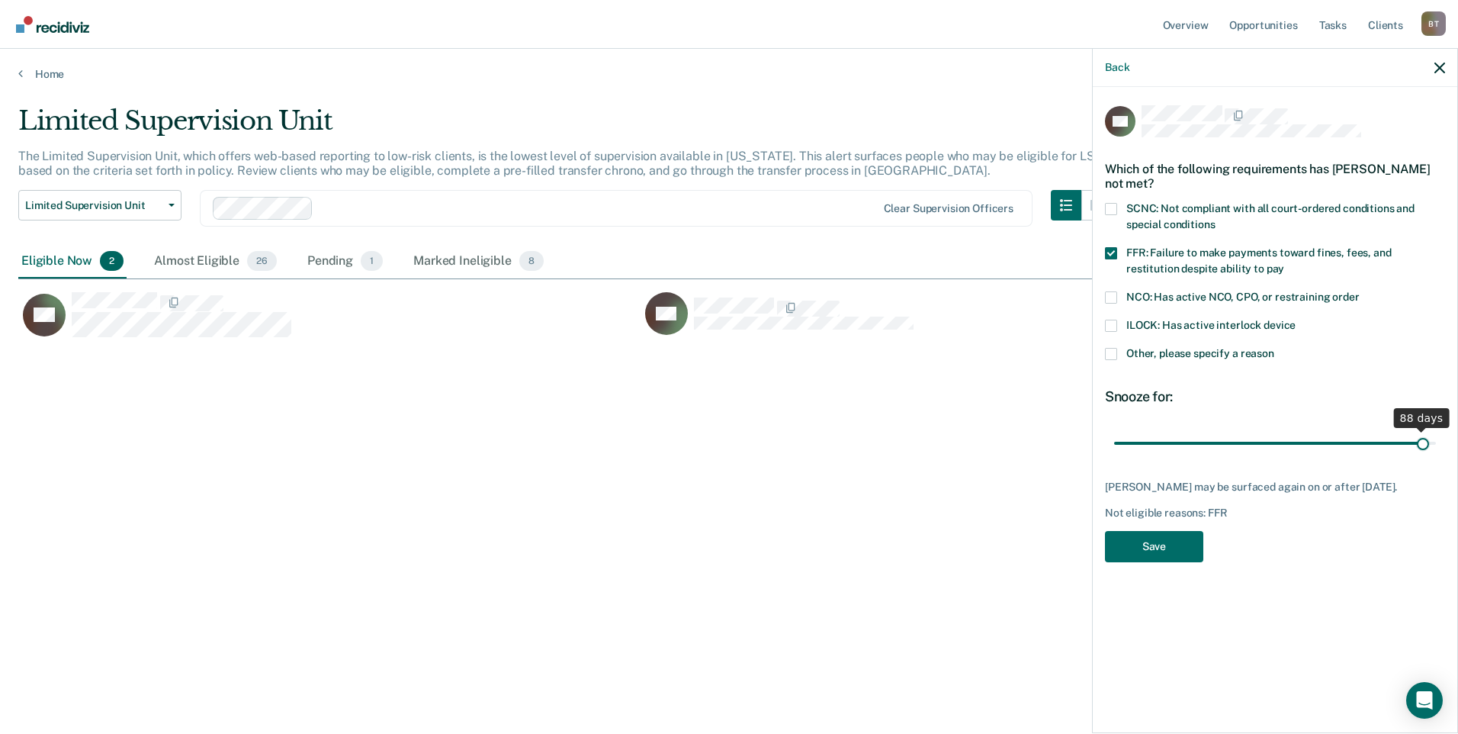
drag, startPoint x: 1219, startPoint y: 443, endPoint x: 1421, endPoint y: 437, distance: 202.2
click at [1421, 437] on input "range" at bounding box center [1275, 442] width 322 height 27
drag, startPoint x: 1420, startPoint y: 441, endPoint x: 1440, endPoint y: 440, distance: 20.6
type input "90"
click at [1436, 440] on input "range" at bounding box center [1275, 442] width 322 height 27
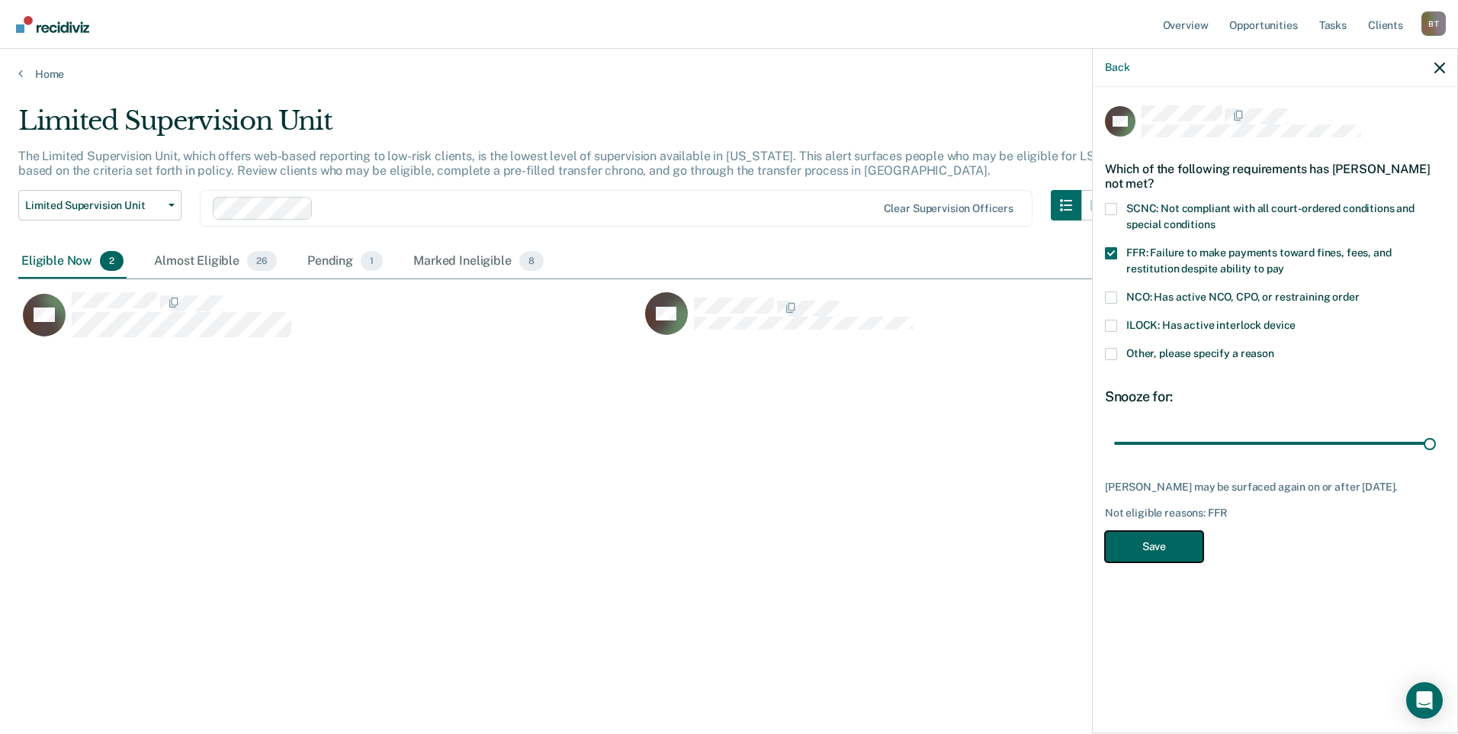
click at [1181, 552] on button "Save" at bounding box center [1154, 546] width 98 height 31
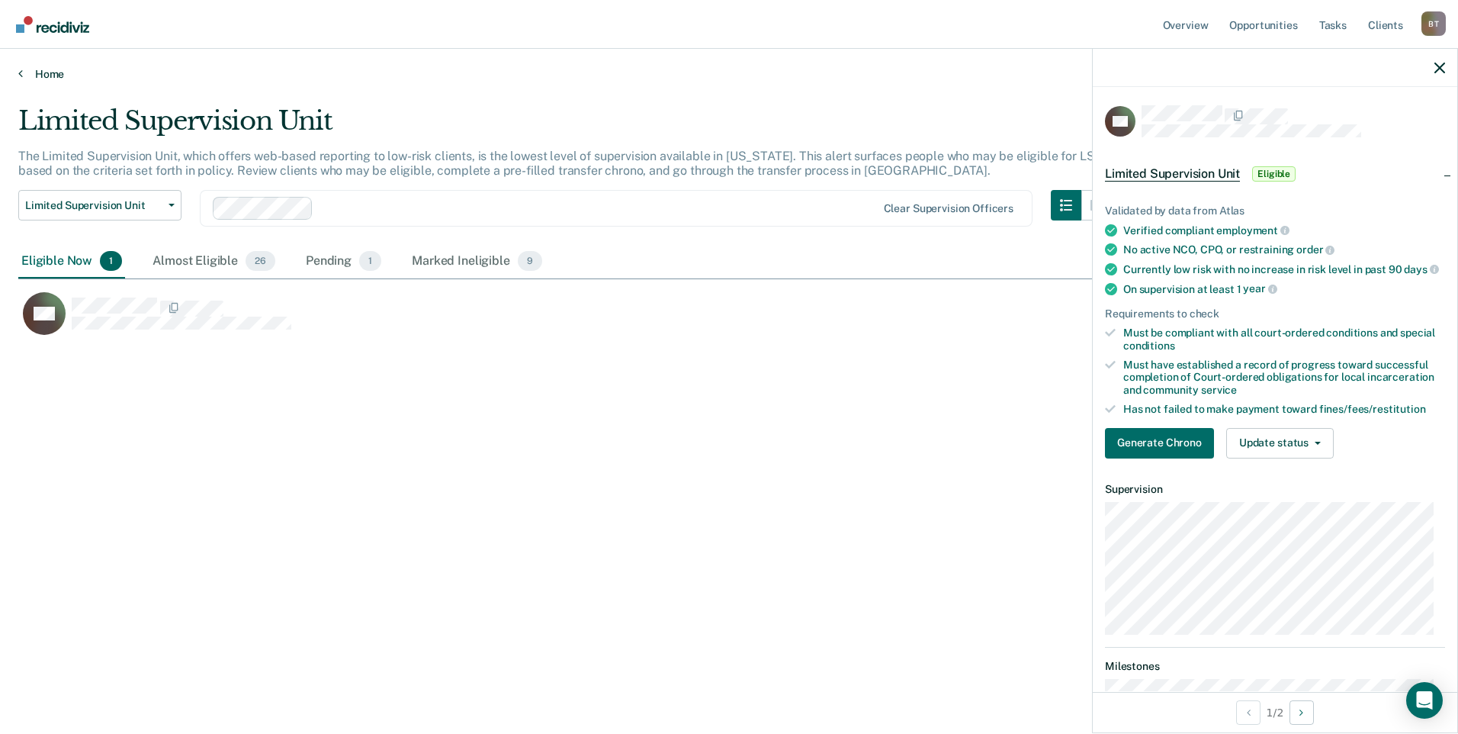
click at [48, 71] on link "Home" at bounding box center [728, 74] width 1421 height 14
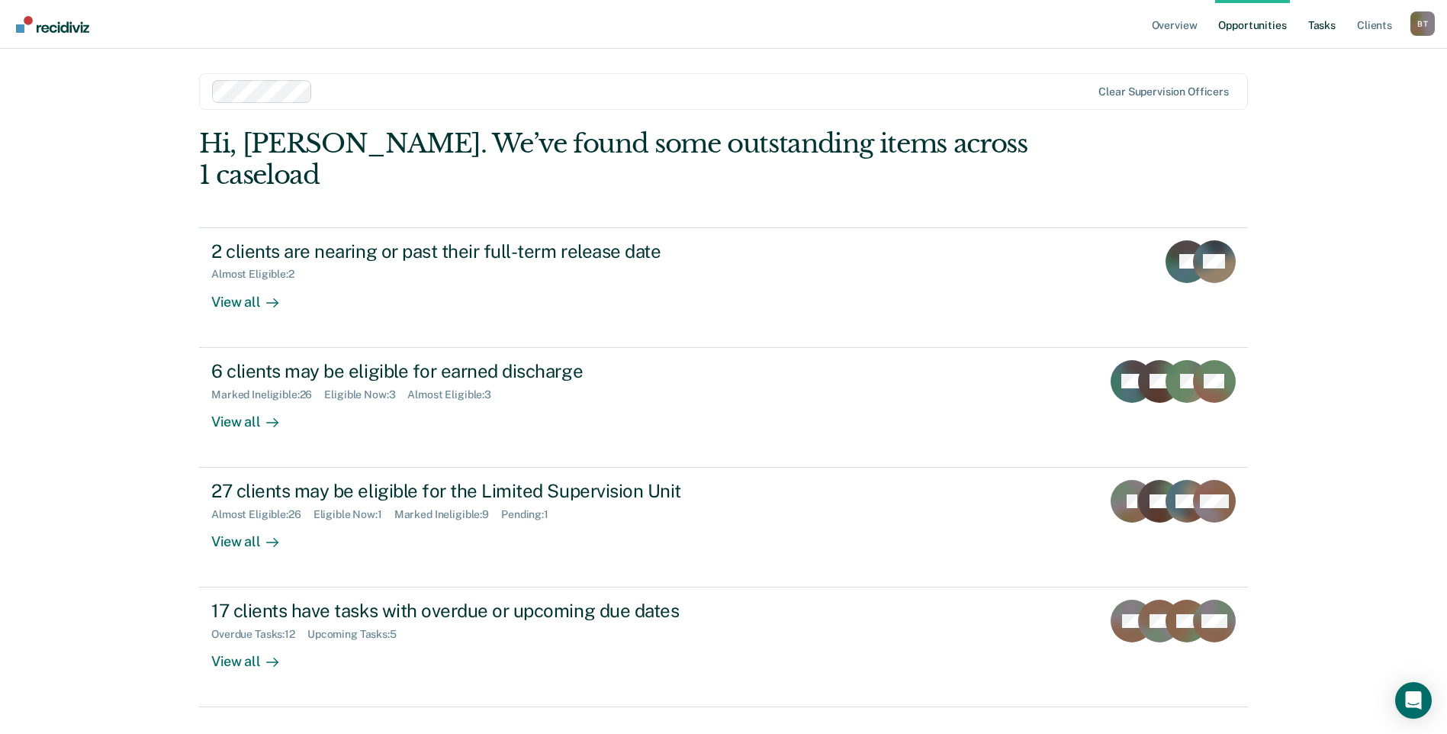
click at [1321, 25] on link "Tasks" at bounding box center [1322, 24] width 34 height 49
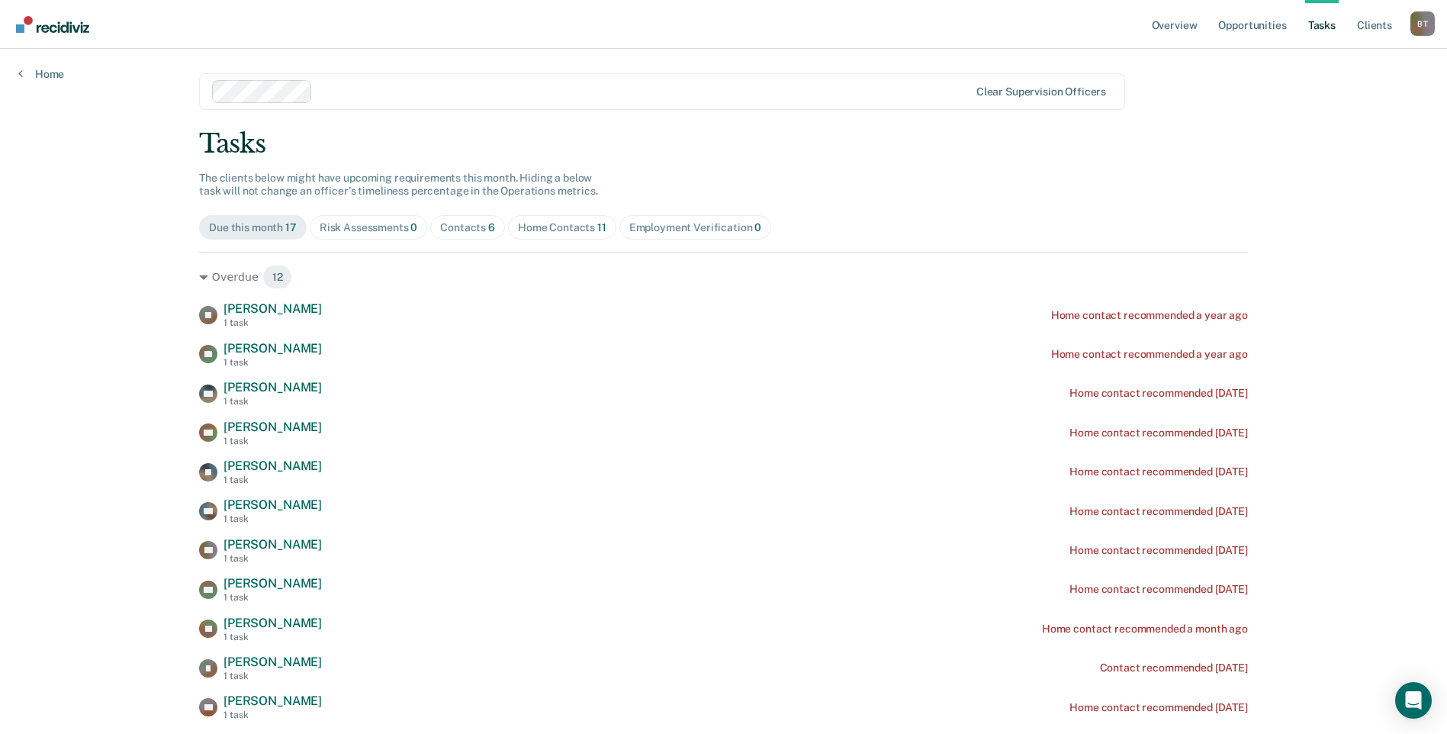
click at [542, 226] on div "Home Contacts 11" at bounding box center [562, 227] width 88 height 13
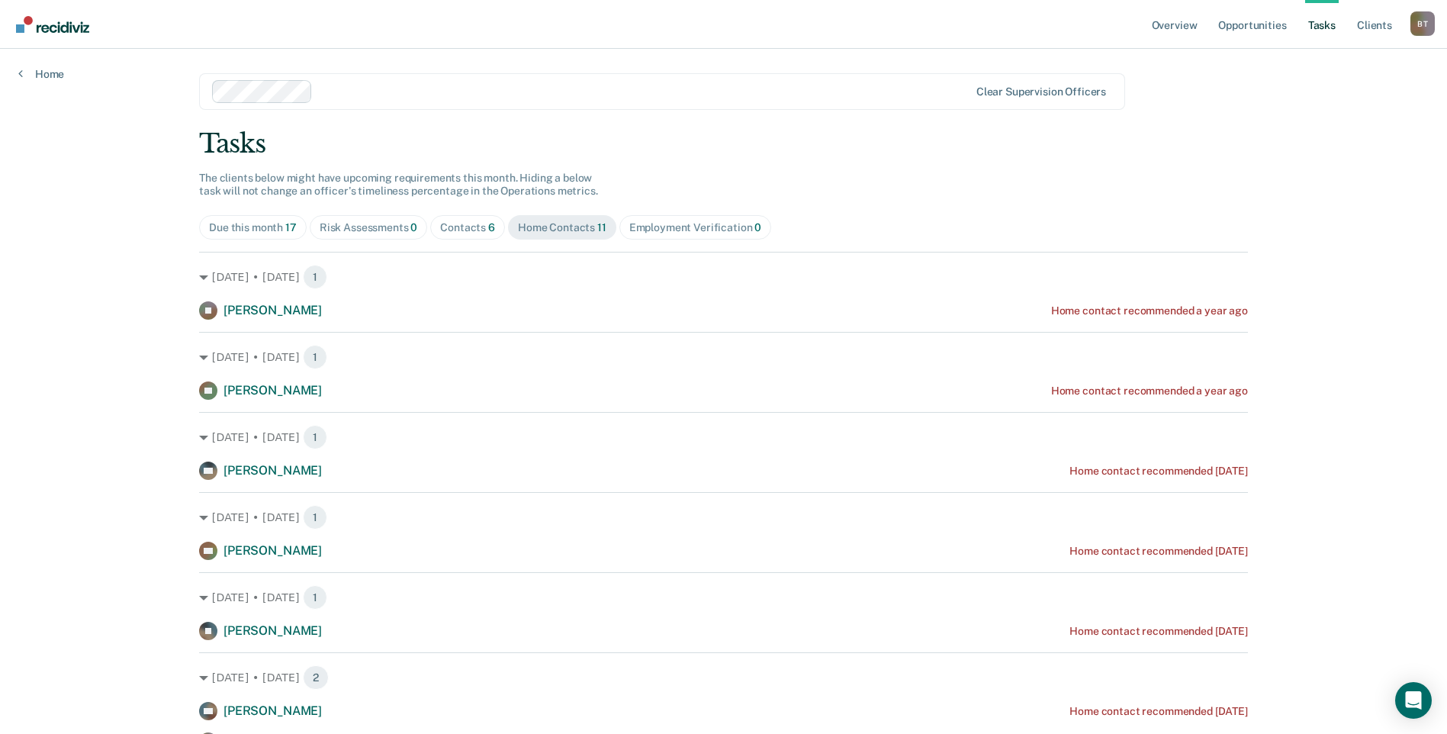
click at [239, 224] on div "Due this month 17" at bounding box center [253, 227] width 88 height 13
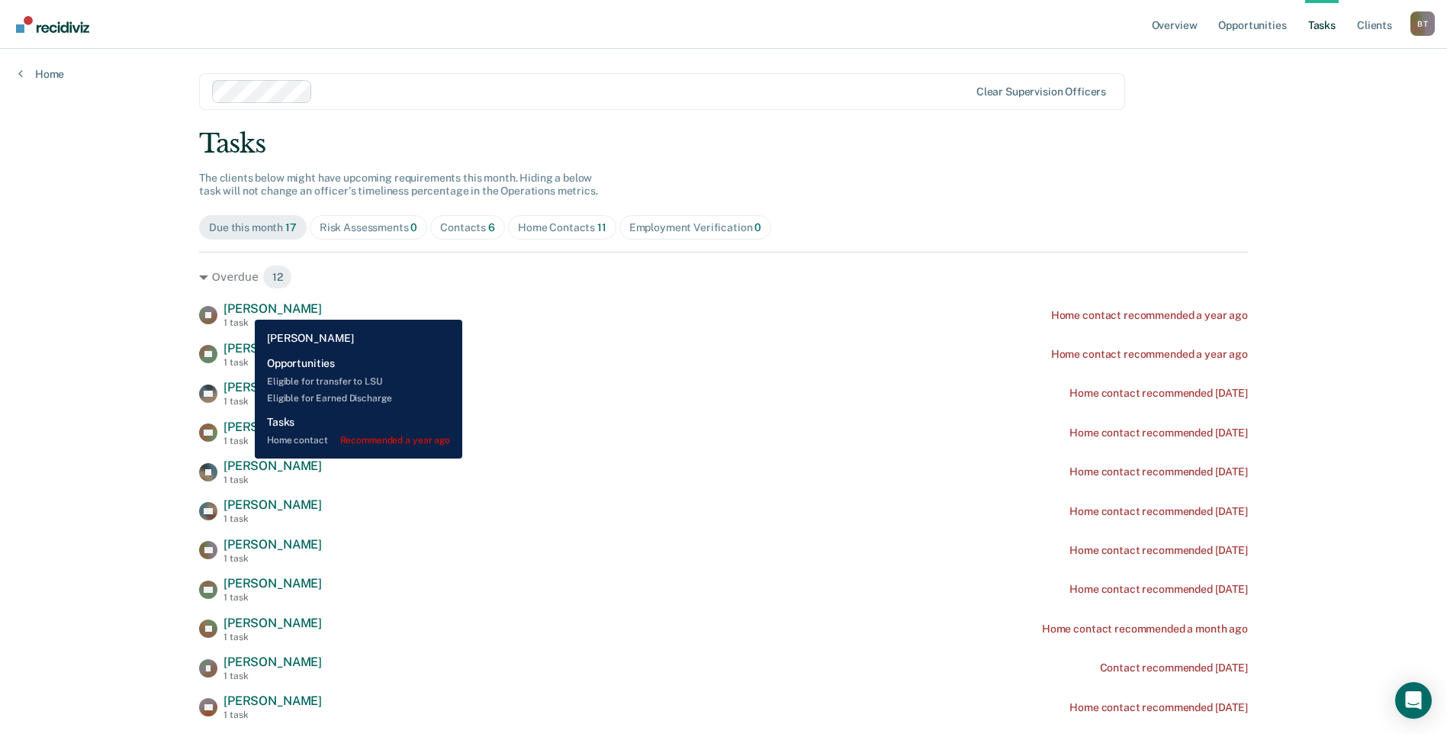
click at [243, 308] on span "J'Lynn Rasmussen" at bounding box center [272, 308] width 98 height 14
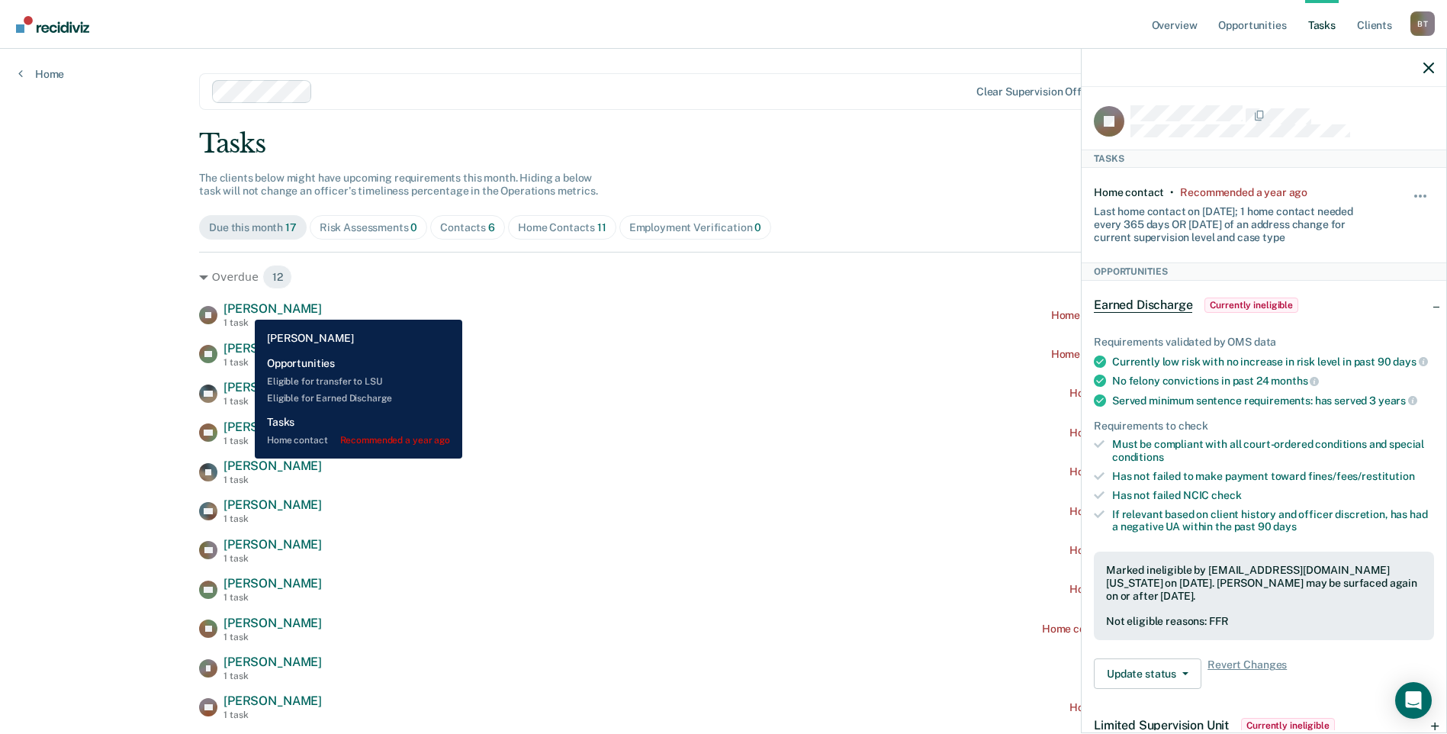
click at [243, 308] on span "J'Lynn Rasmussen" at bounding box center [272, 308] width 98 height 14
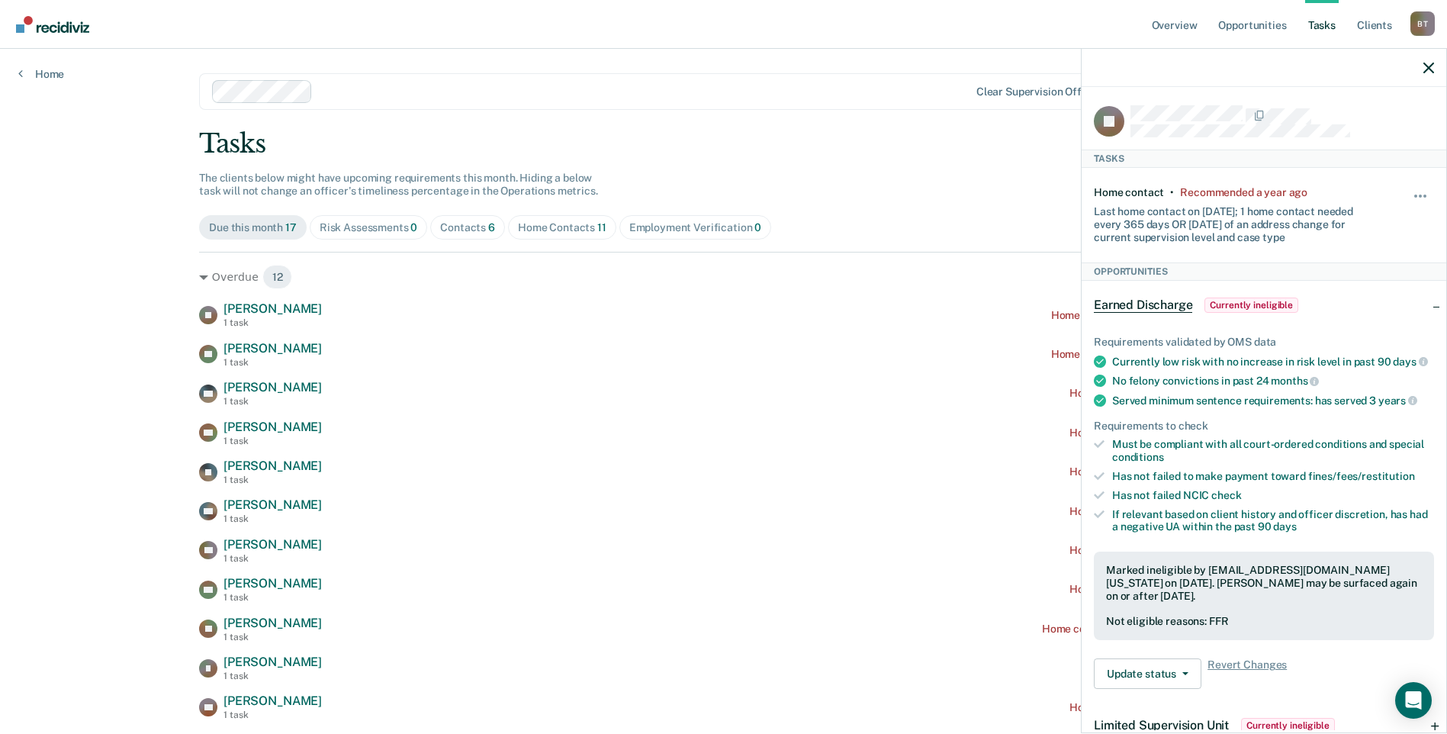
click at [444, 227] on div "Contacts 6" at bounding box center [467, 227] width 55 height 13
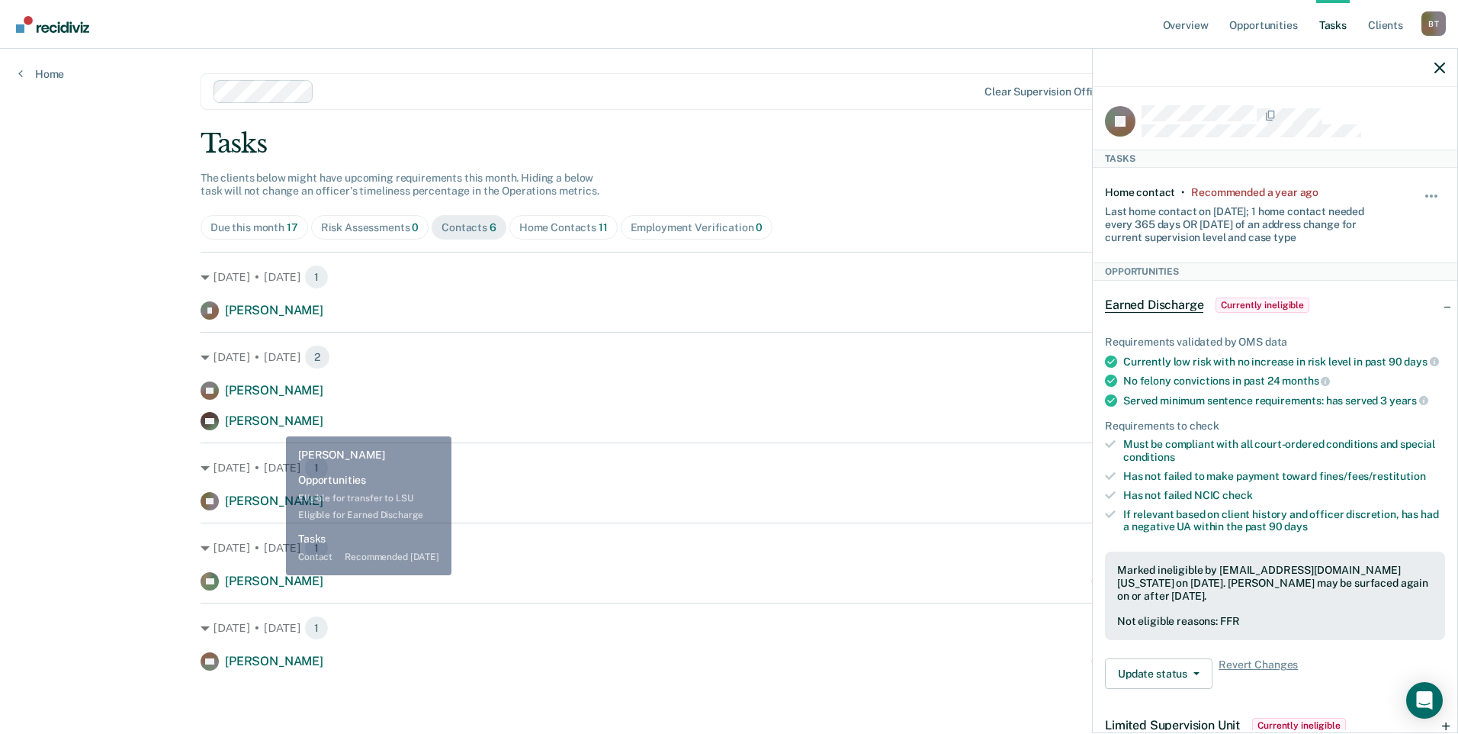
click at [275, 425] on span "Patrick Mcguire" at bounding box center [274, 420] width 98 height 14
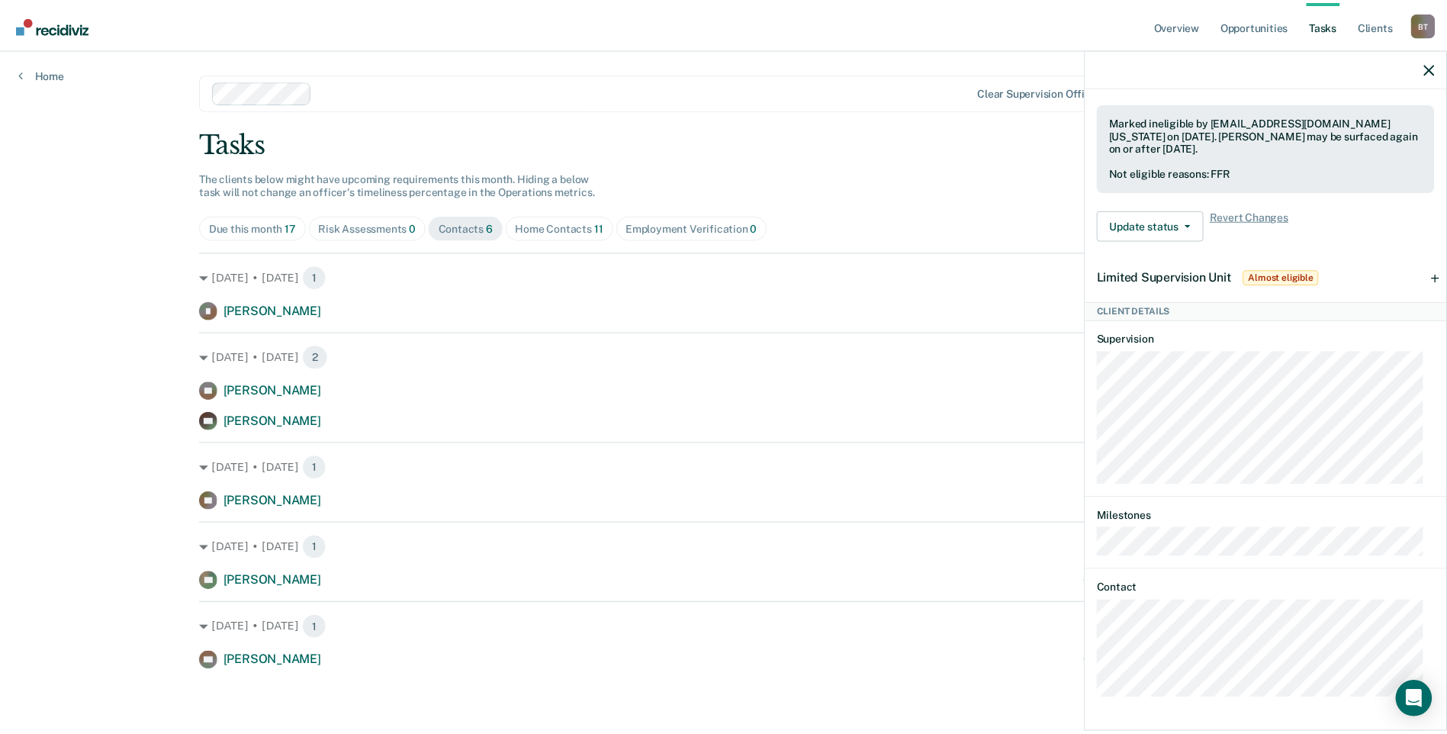
scroll to position [458, 0]
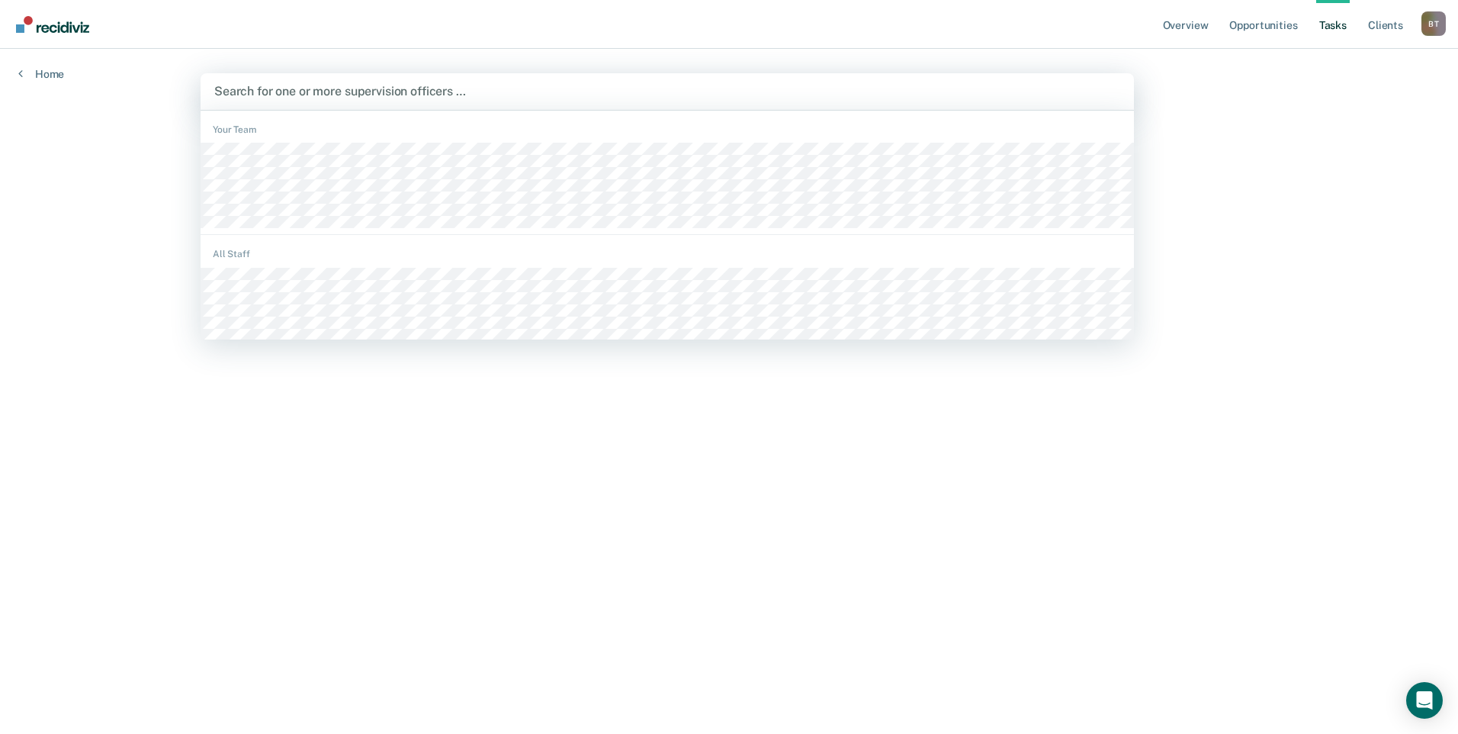
click at [294, 94] on div at bounding box center [667, 91] width 906 height 18
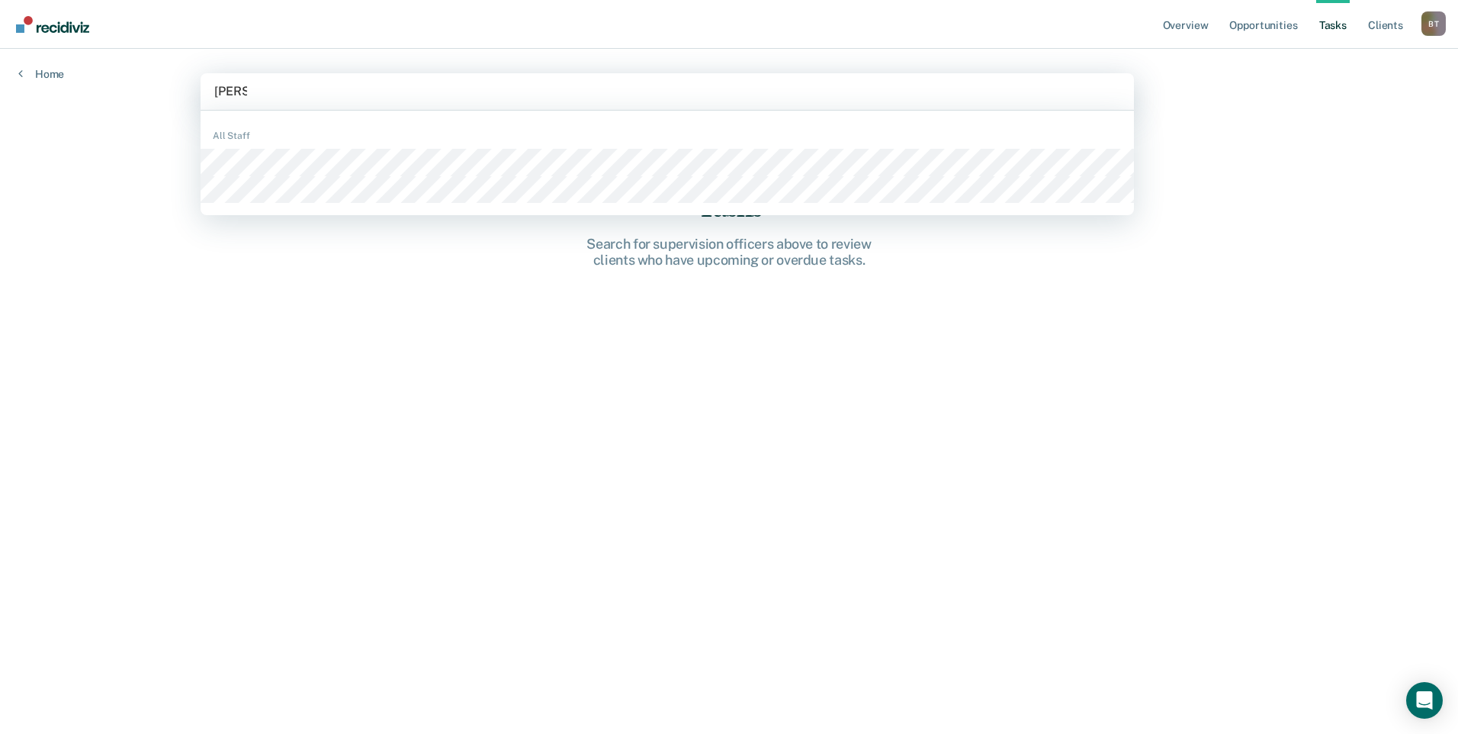
type input "steven"
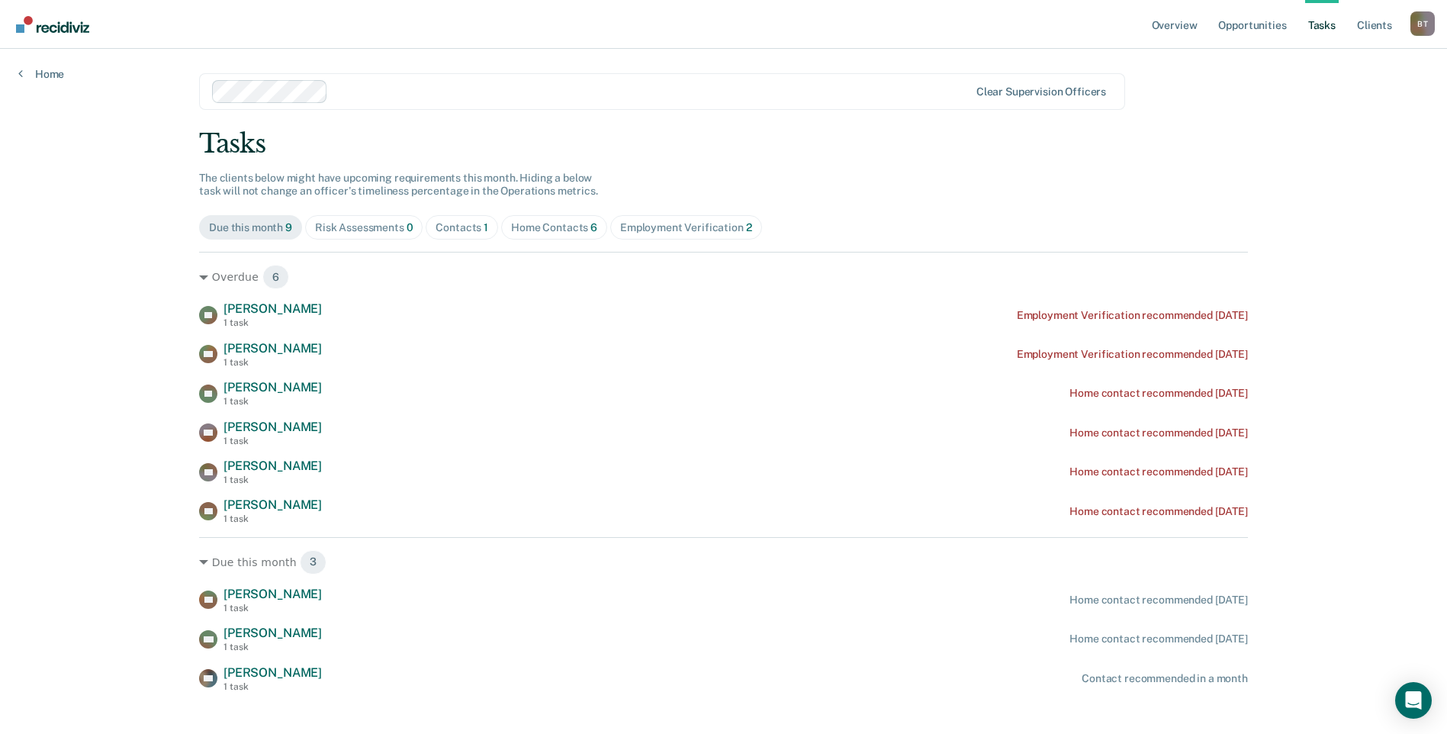
click at [528, 226] on div "Home Contacts 6" at bounding box center [554, 227] width 86 height 13
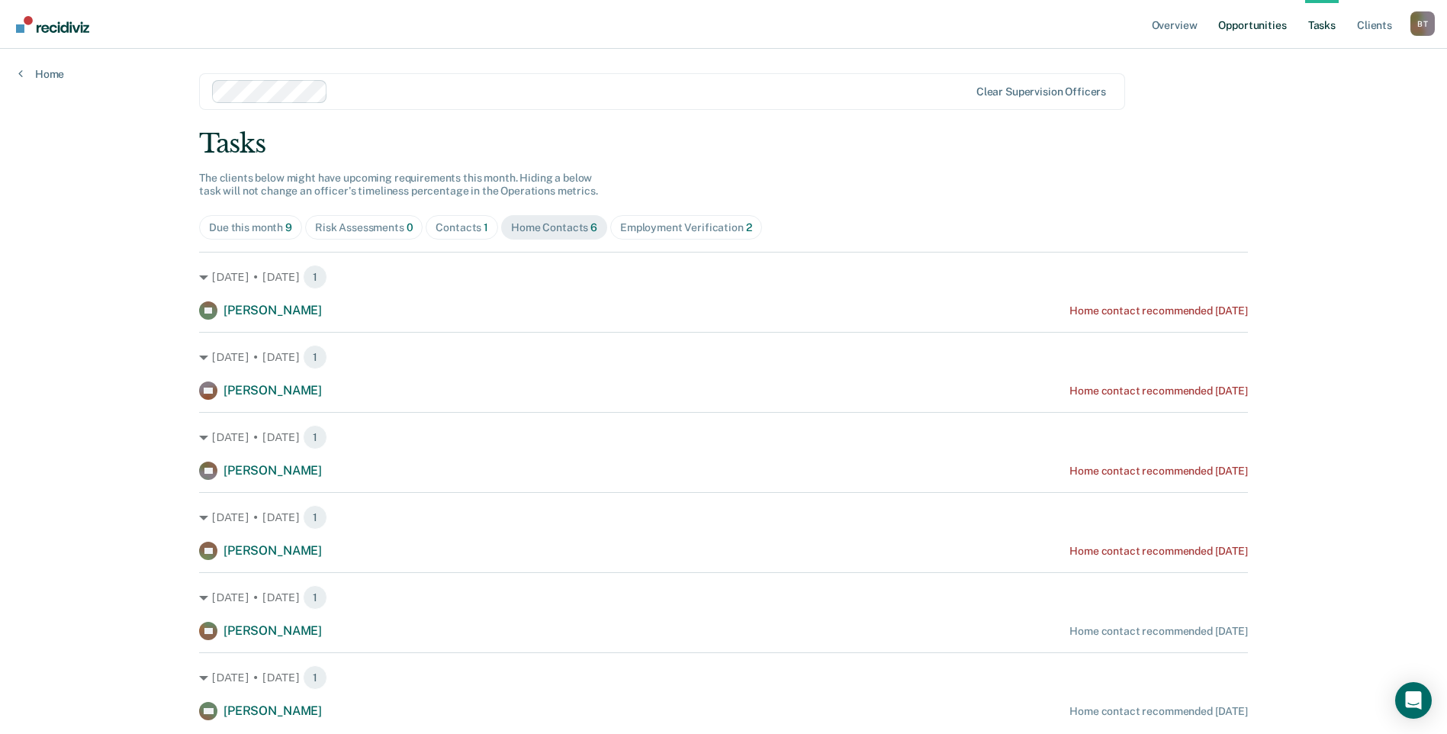
click at [1231, 27] on link "Opportunities" at bounding box center [1252, 24] width 74 height 49
